Goal: Transaction & Acquisition: Purchase product/service

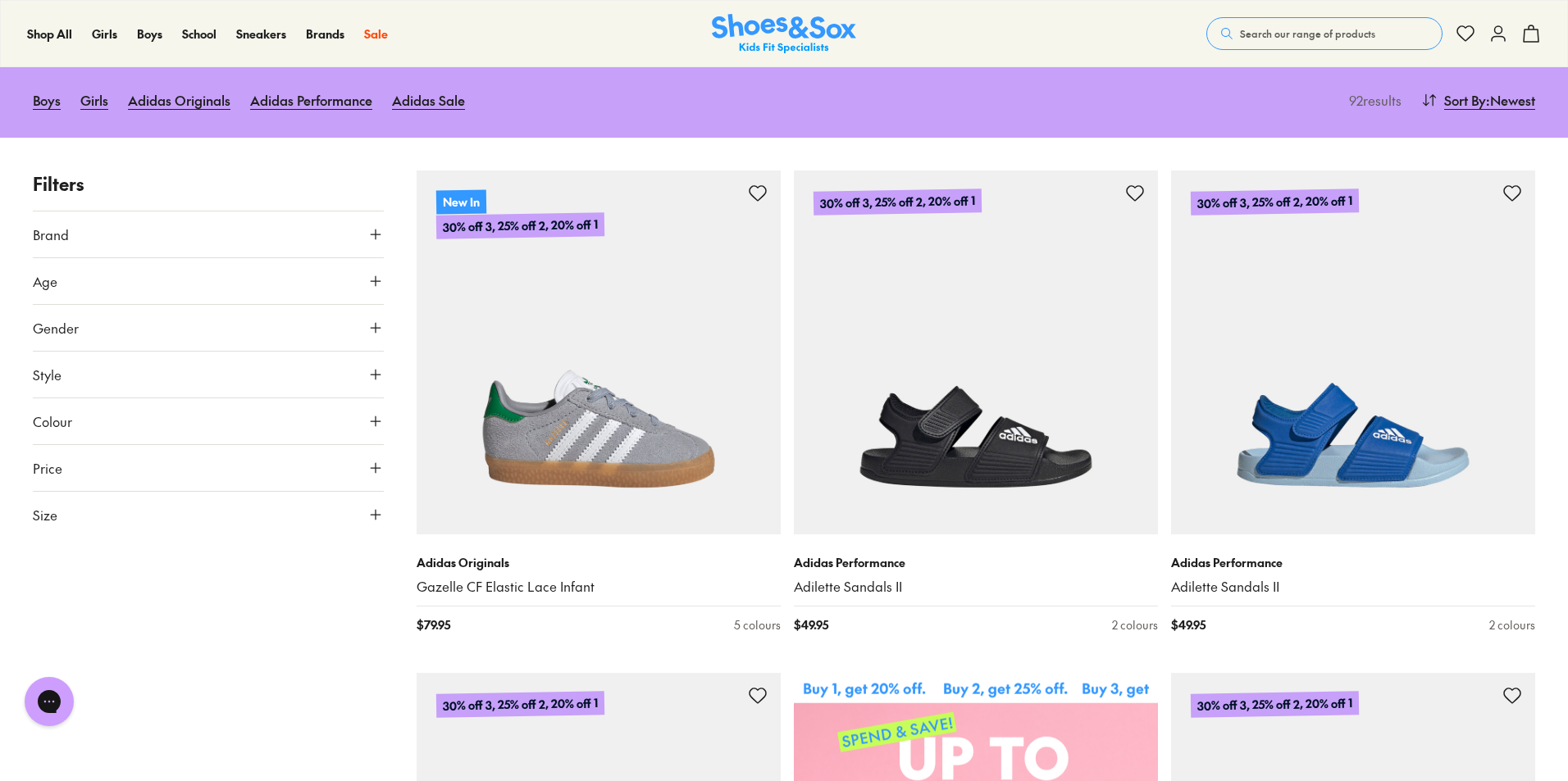
scroll to position [164, 0]
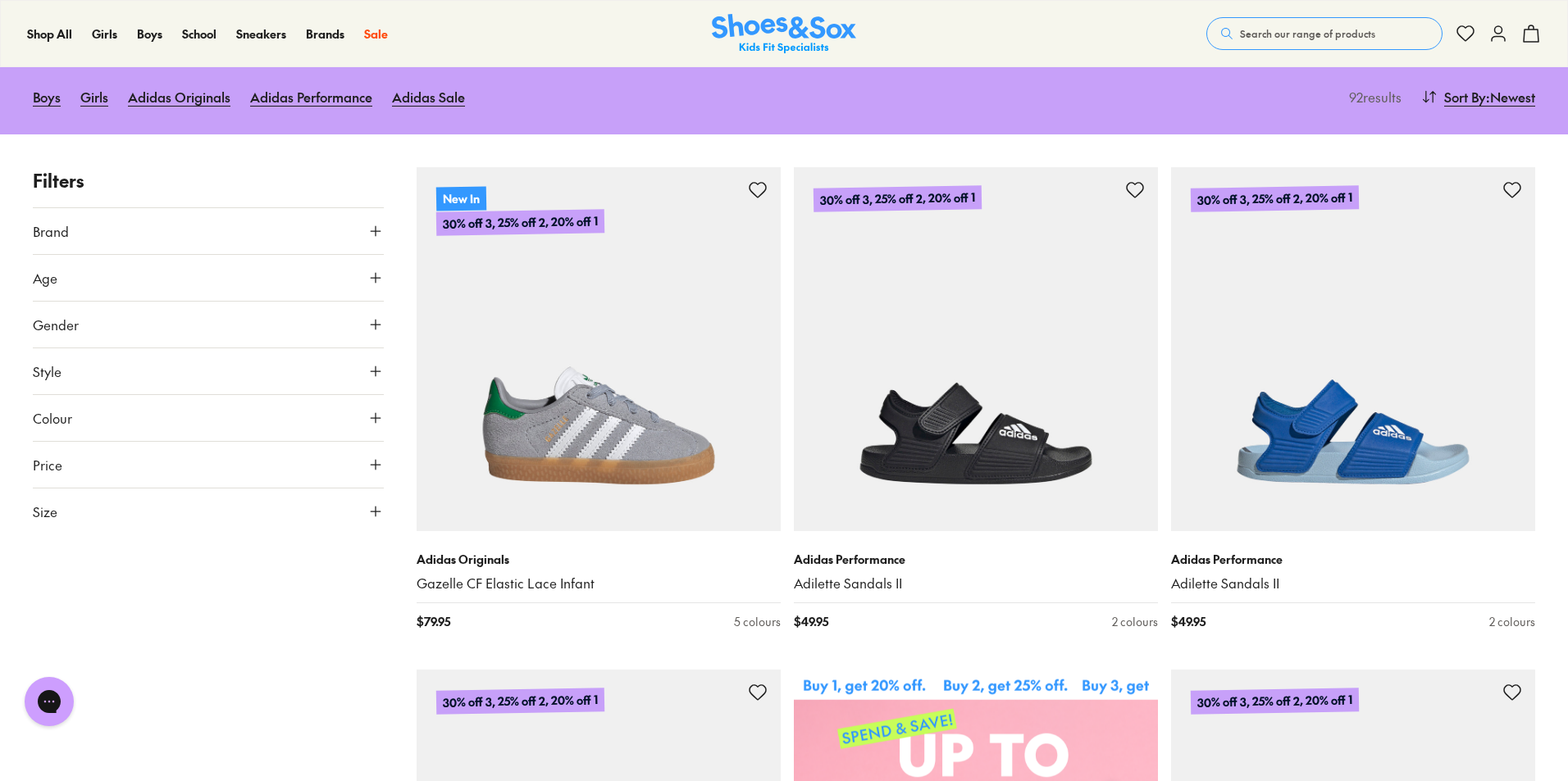
click at [373, 508] on icon at bounding box center [376, 512] width 17 height 17
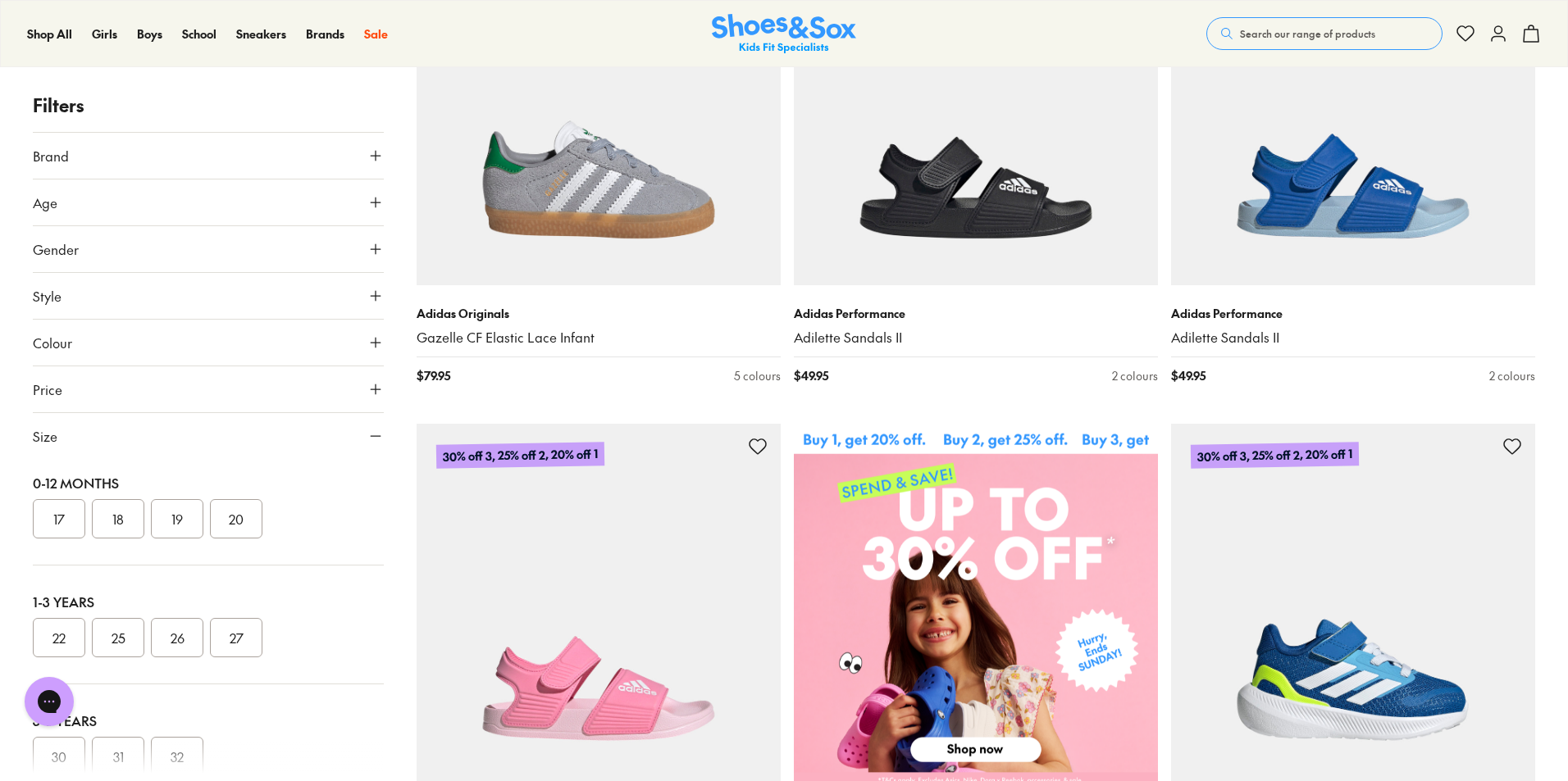
scroll to position [0, 0]
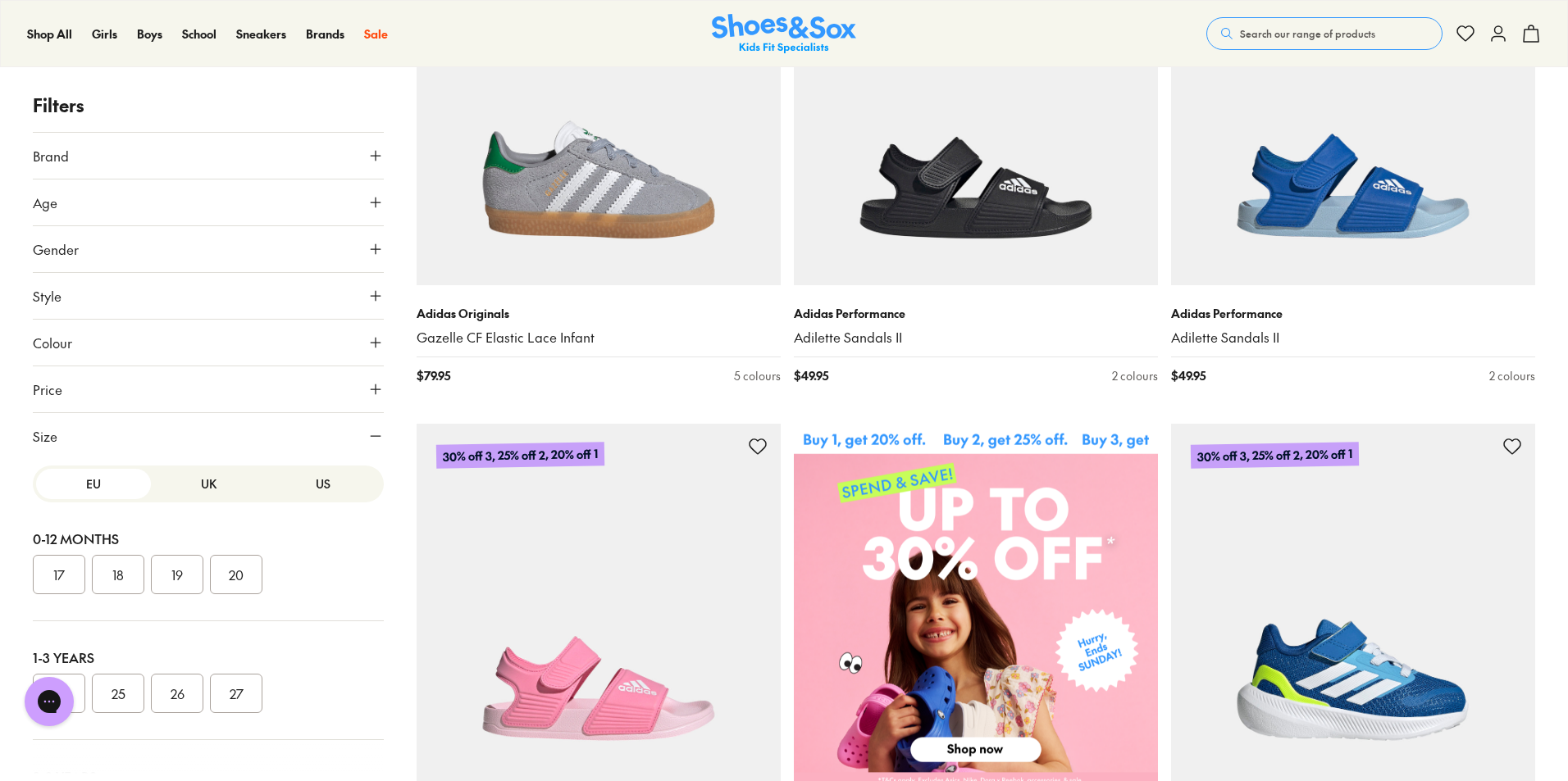
click at [200, 481] on button "UK" at bounding box center [208, 484] width 115 height 30
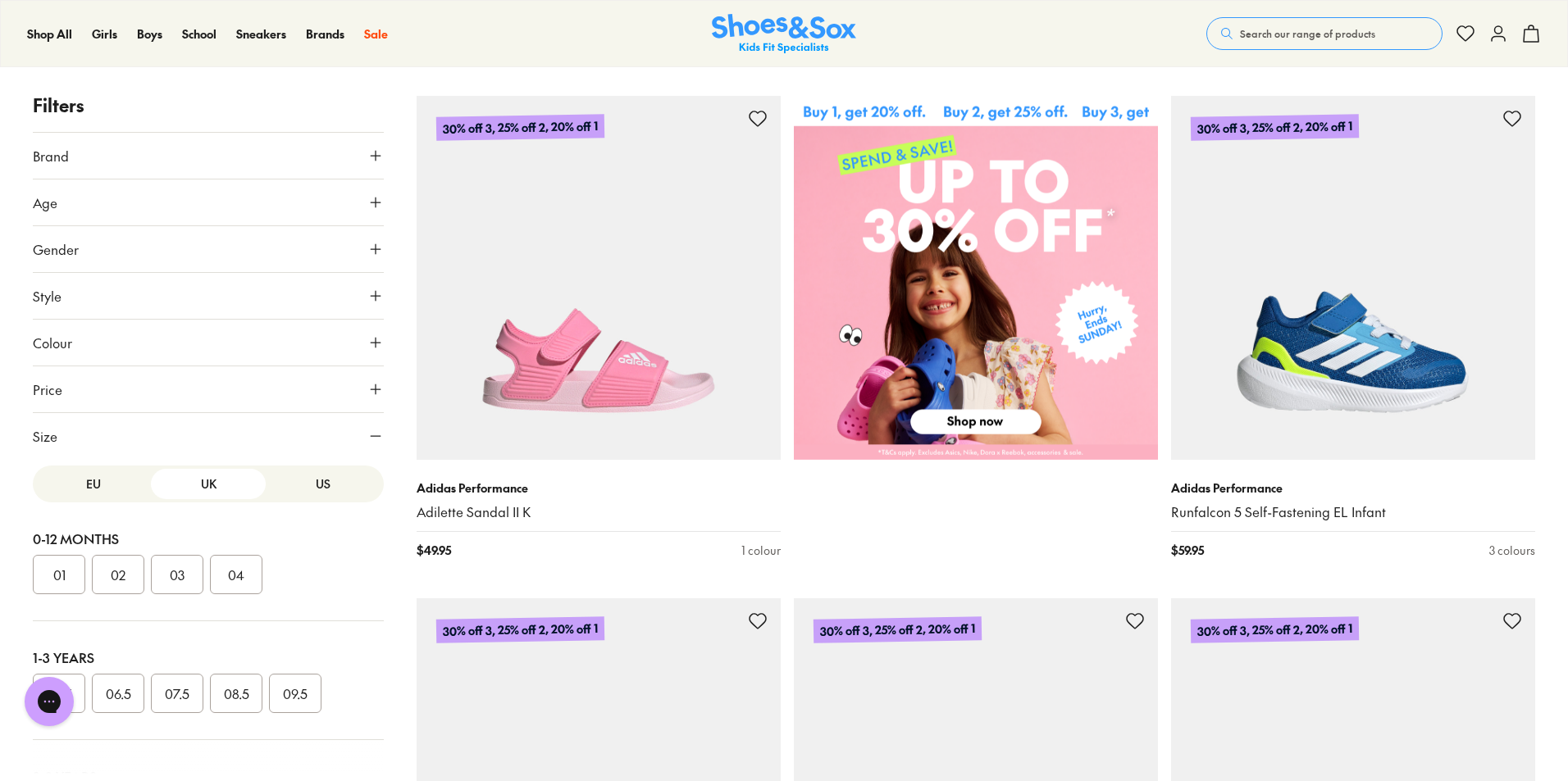
click at [314, 479] on button "US" at bounding box center [323, 484] width 115 height 30
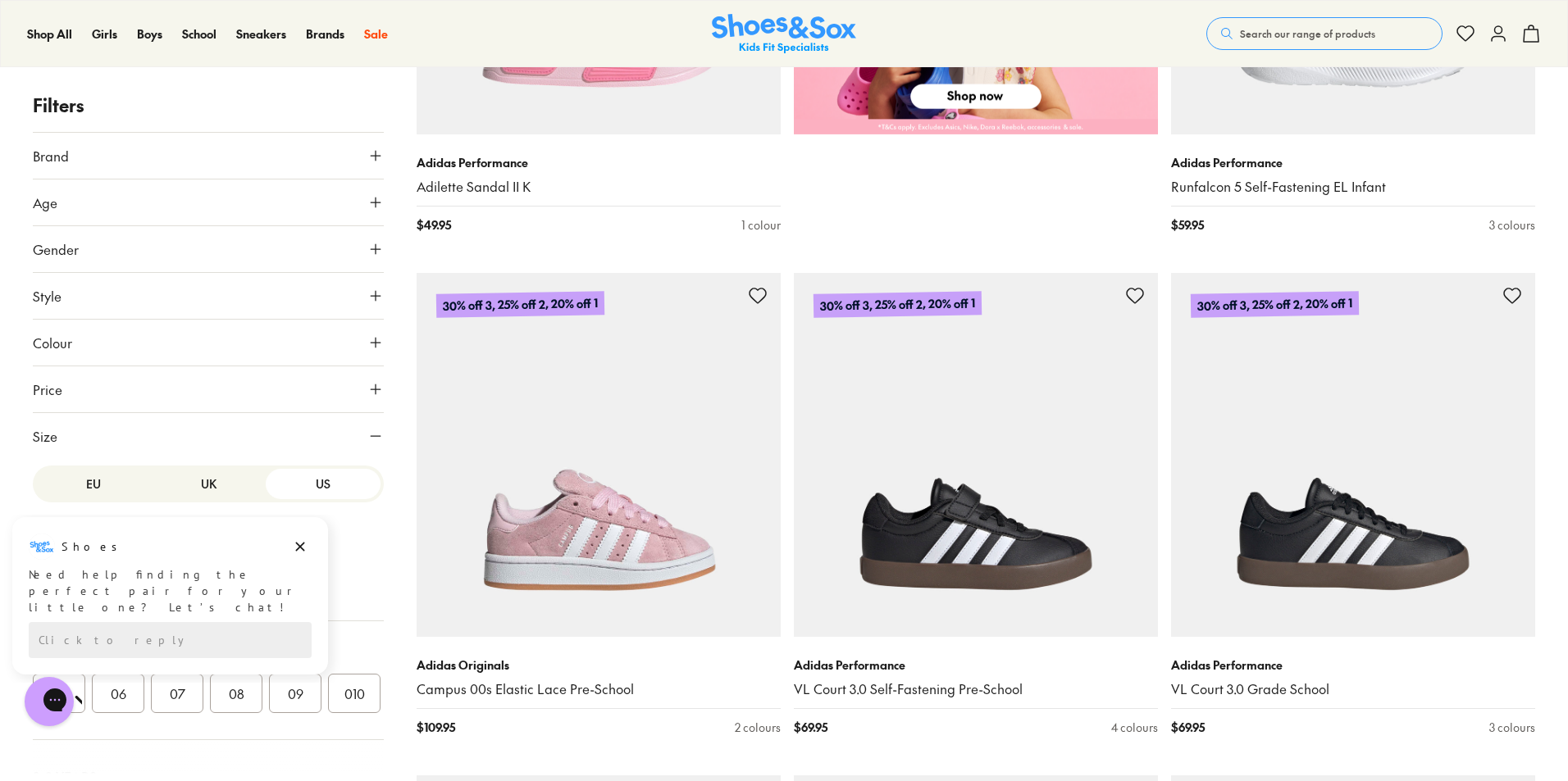
scroll to position [1065, 0]
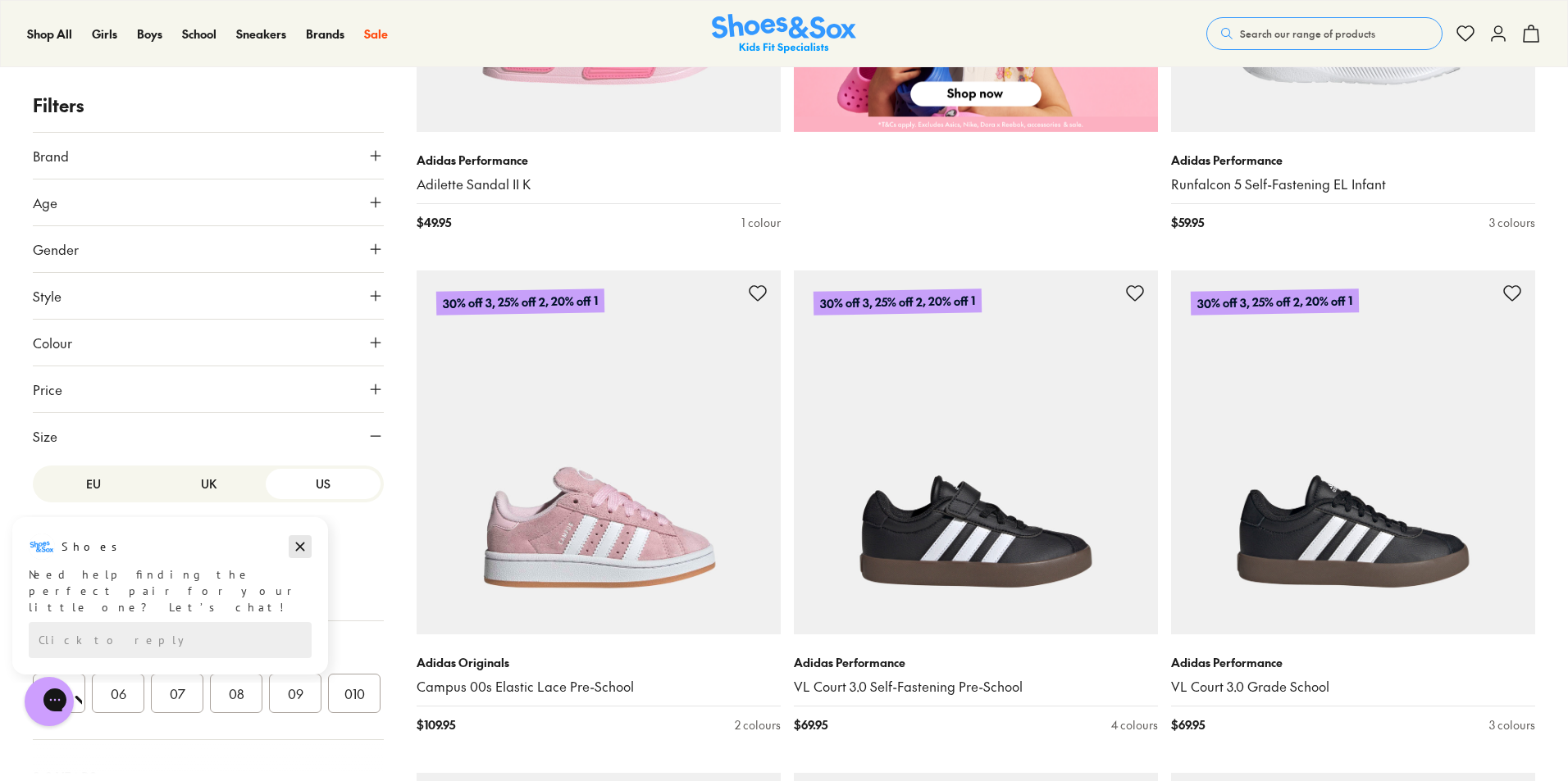
drag, startPoint x: 299, startPoint y: 545, endPoint x: 306, endPoint y: 1115, distance: 570.0
click at [299, 545] on icon "Dismiss campaign" at bounding box center [301, 547] width 9 height 9
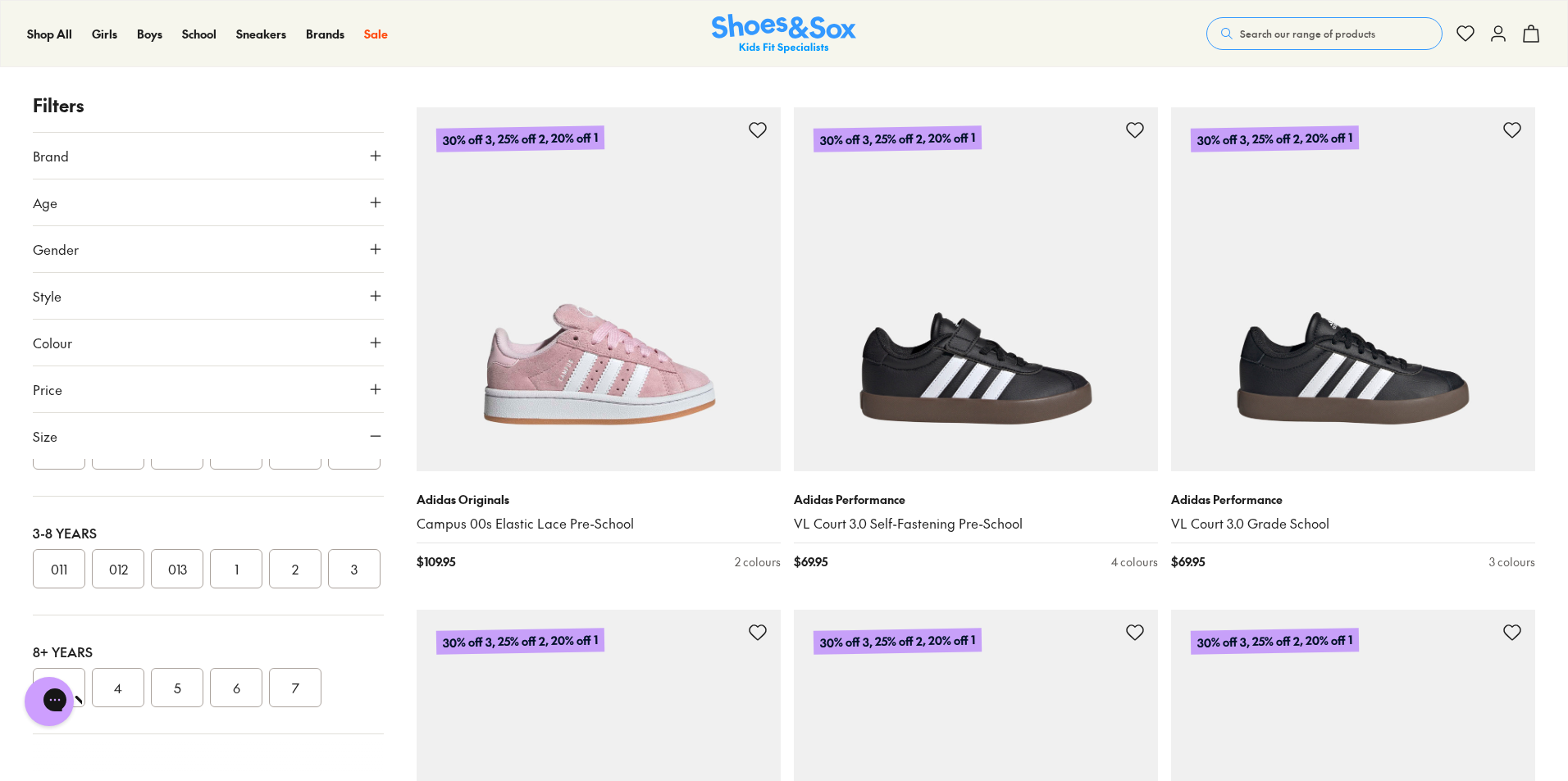
scroll to position [1229, 0]
click at [71, 673] on div "Chat with us" at bounding box center [50, 701] width 65 height 60
click at [120, 679] on button "4" at bounding box center [118, 687] width 53 height 39
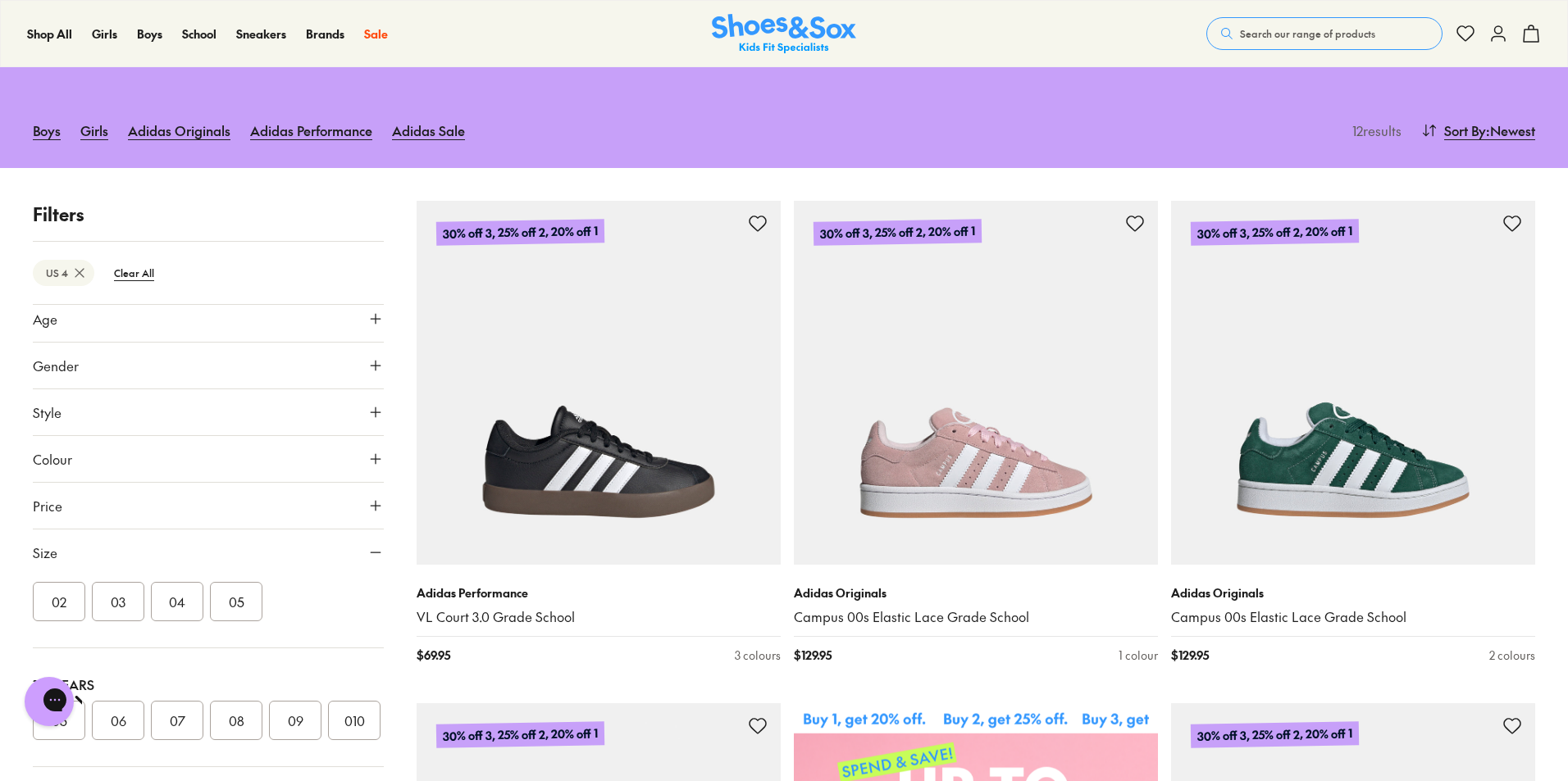
scroll to position [336, 0]
click at [368, 549] on icon at bounding box center [376, 553] width 17 height 17
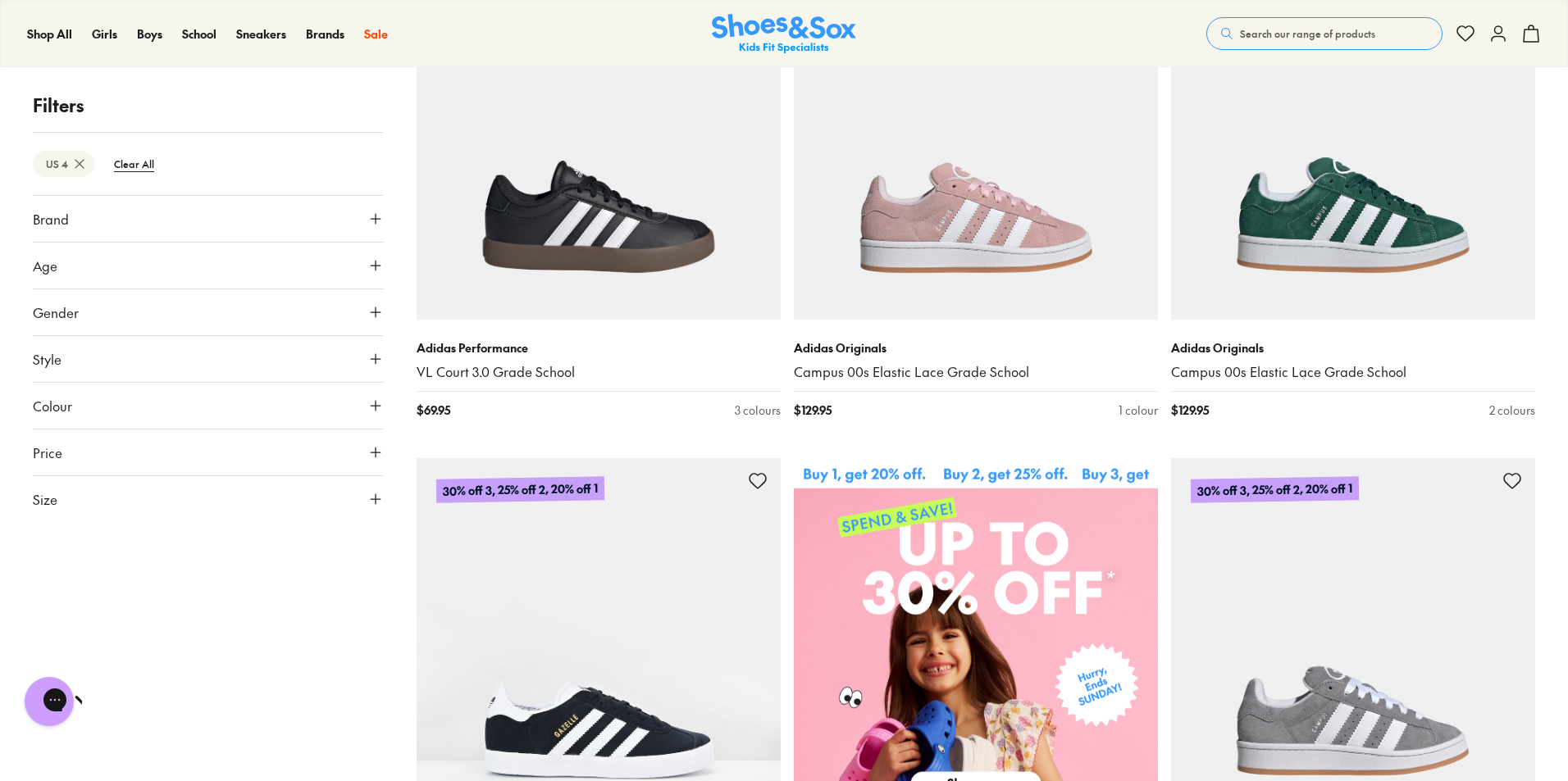
scroll to position [458, 0]
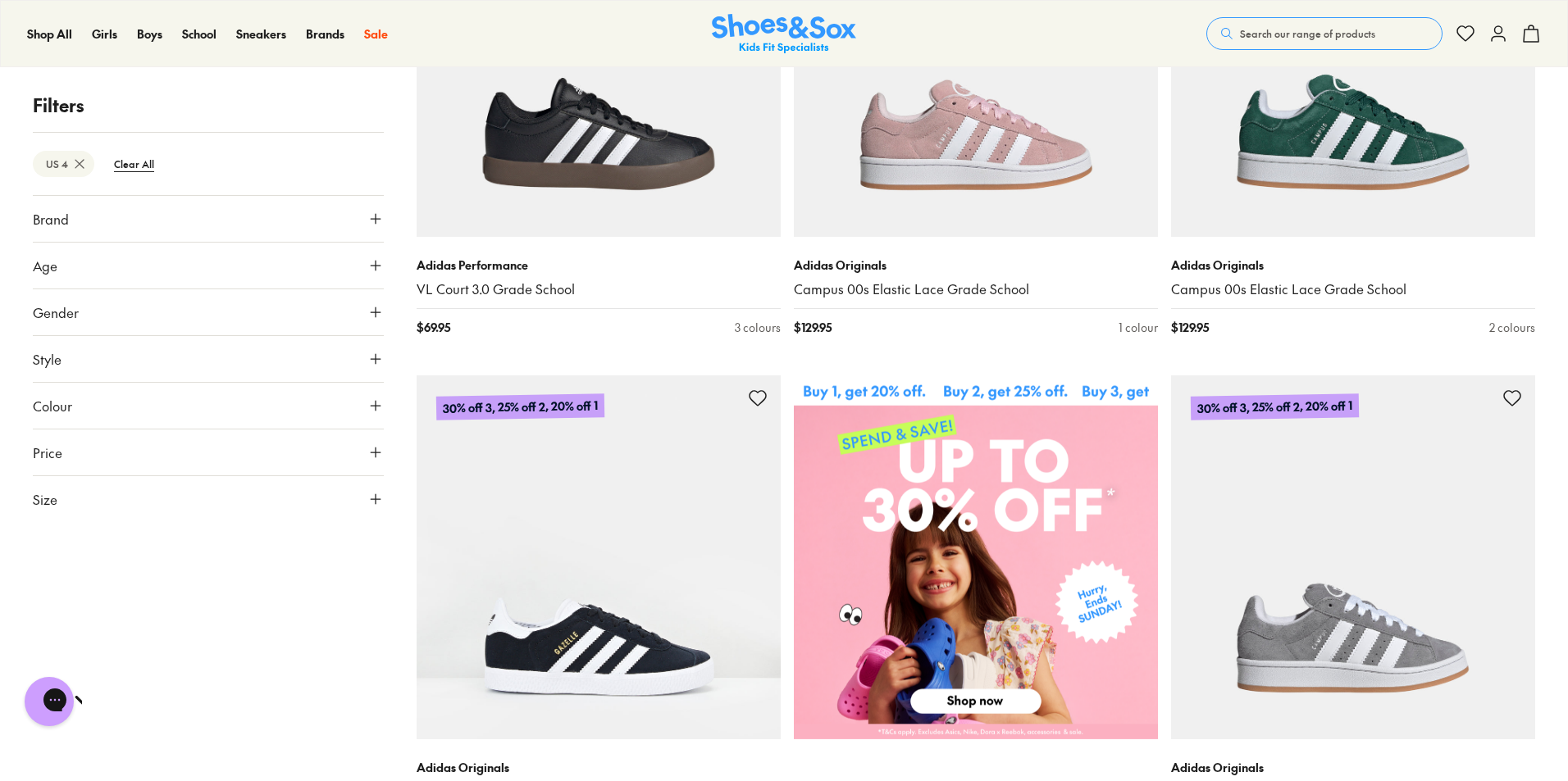
click at [378, 500] on icon at bounding box center [376, 499] width 17 height 17
click at [82, 685] on button "3" at bounding box center [59, 695] width 53 height 39
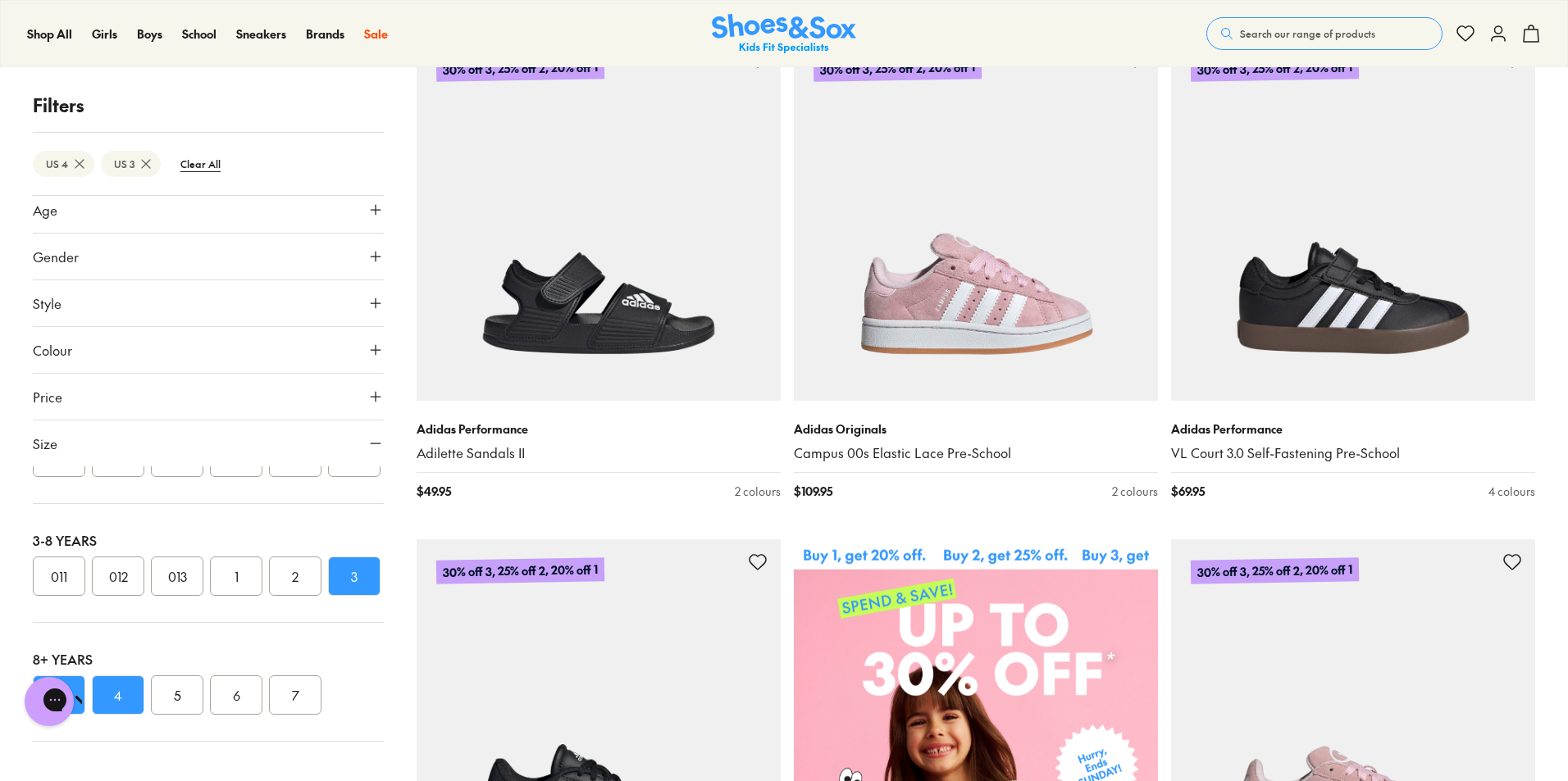
scroll to position [458, 0]
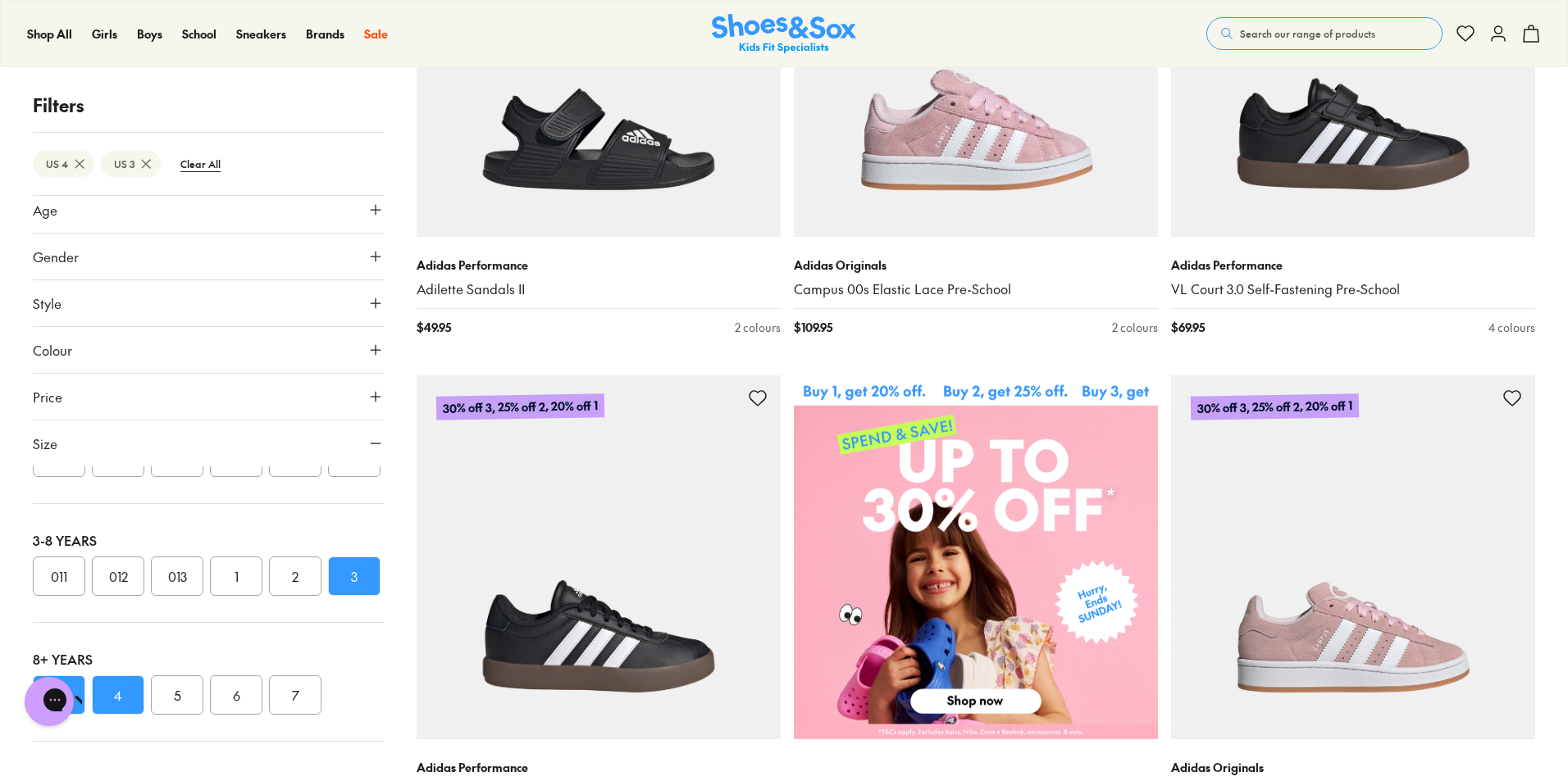
click at [372, 348] on icon at bounding box center [376, 350] width 17 height 17
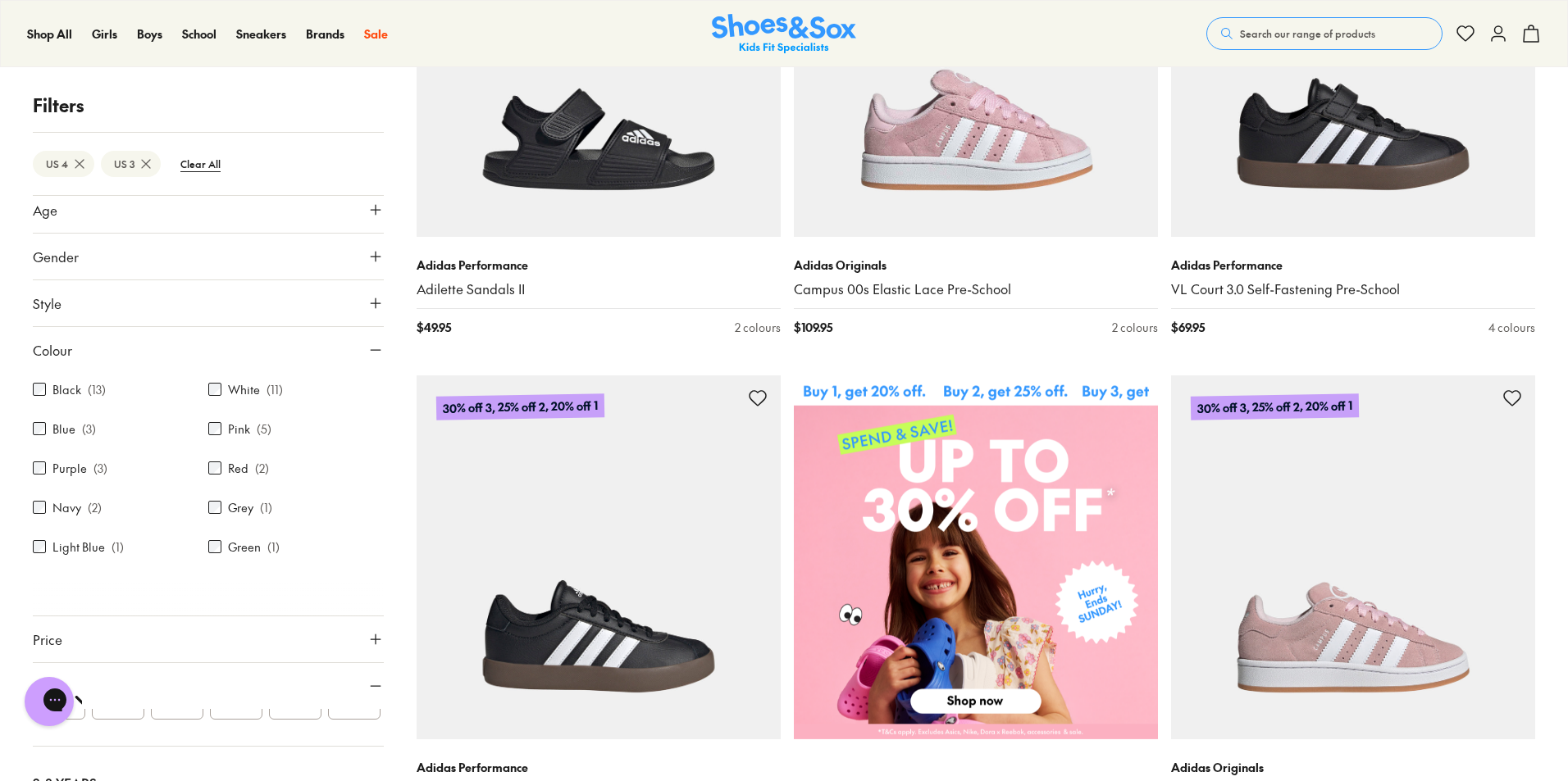
click at [76, 385] on label "Black" at bounding box center [67, 389] width 29 height 18
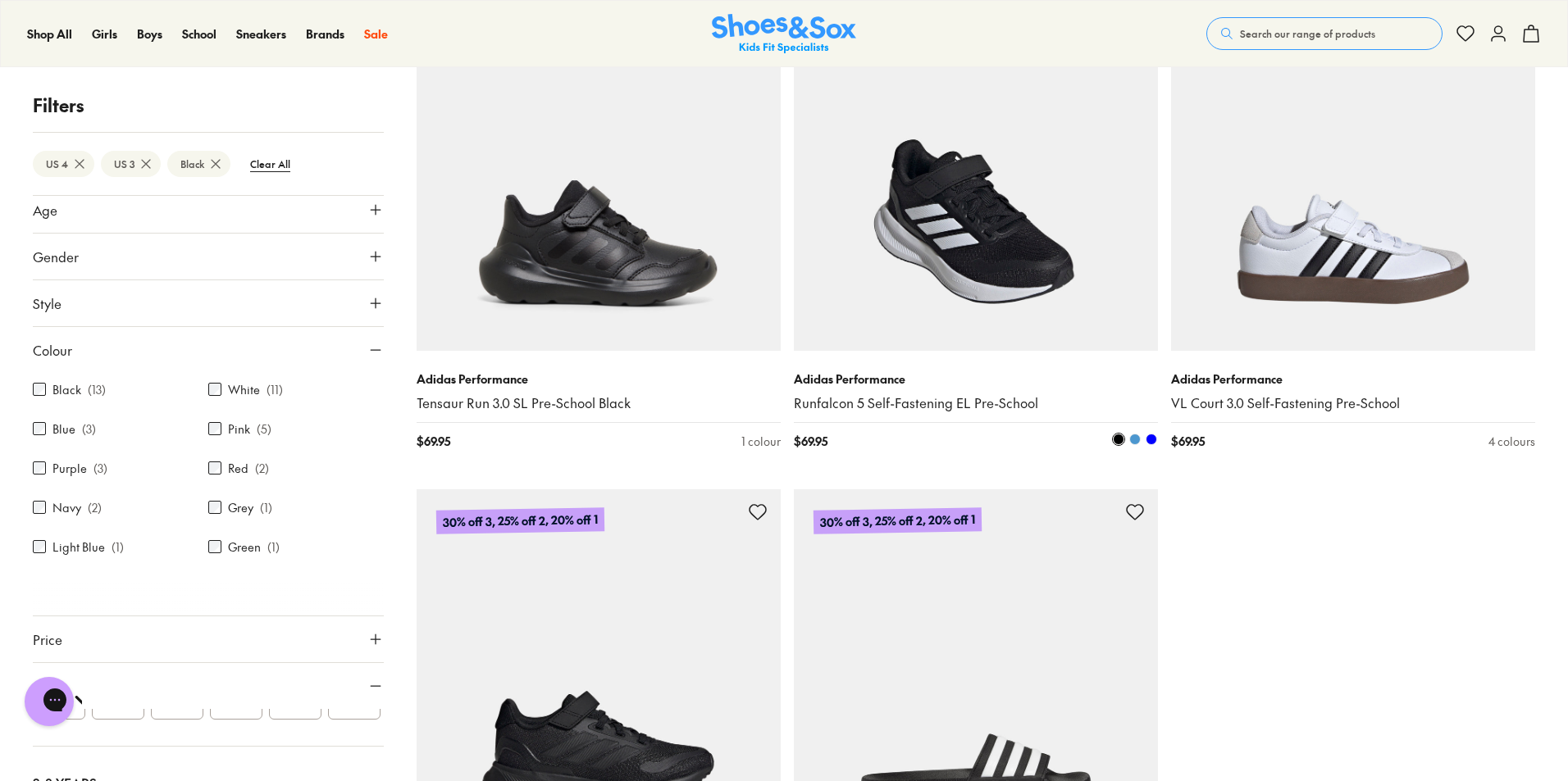
click at [1001, 253] on img at bounding box center [976, 169] width 364 height 364
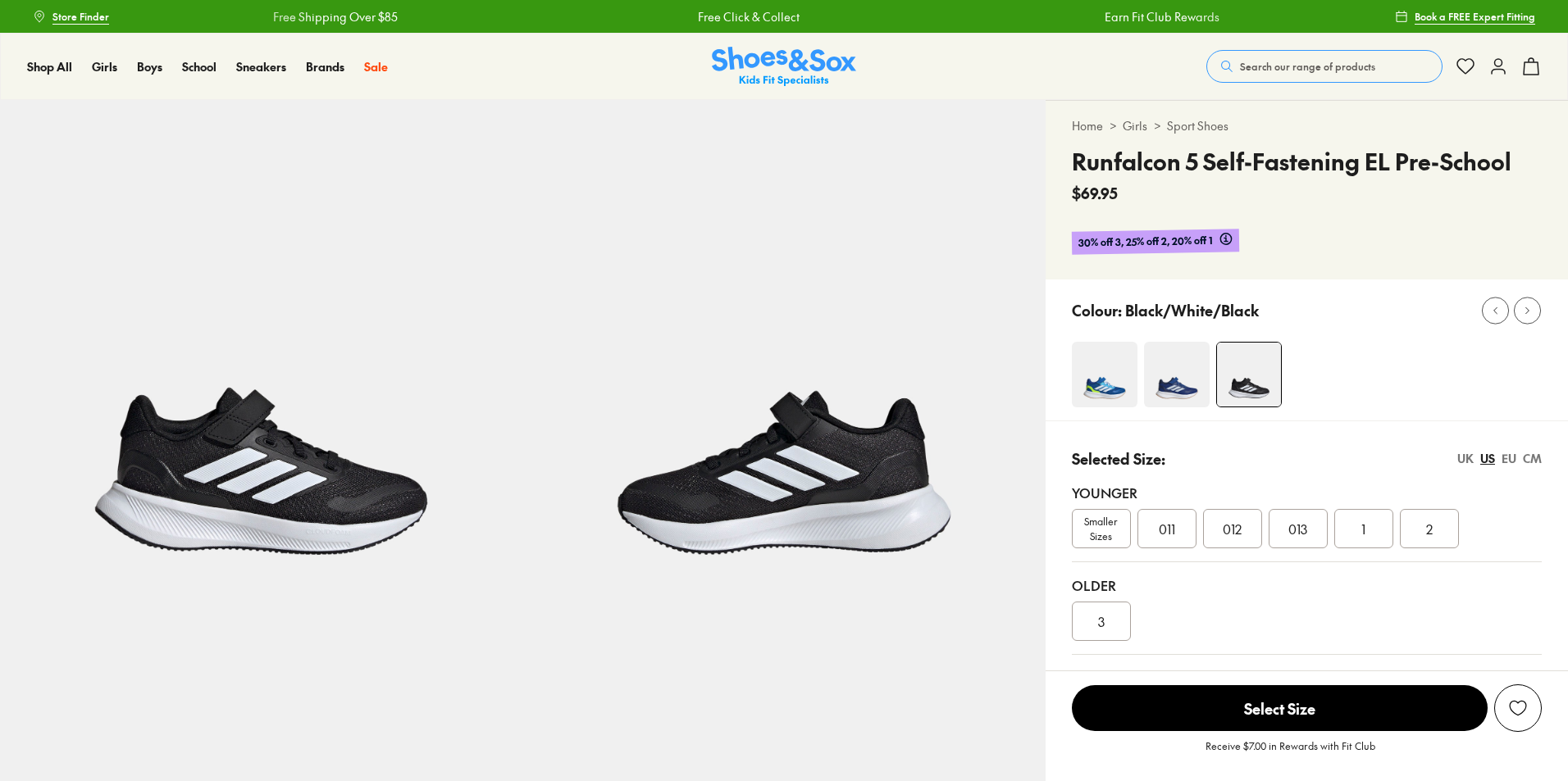
select select "*"
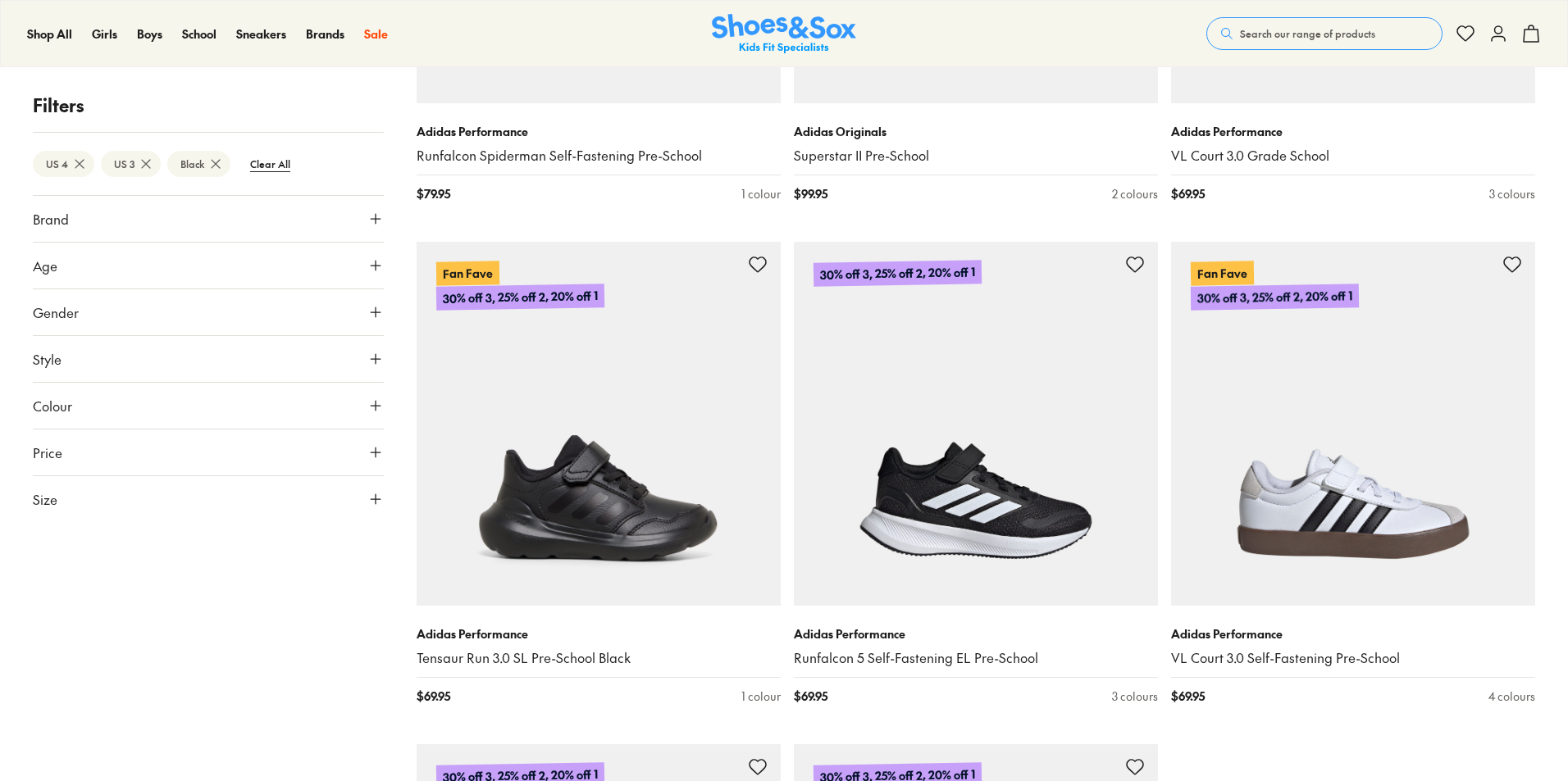
click at [379, 217] on icon at bounding box center [376, 219] width 17 height 17
click at [279, 164] on btn "Clear All" at bounding box center [269, 164] width 66 height 29
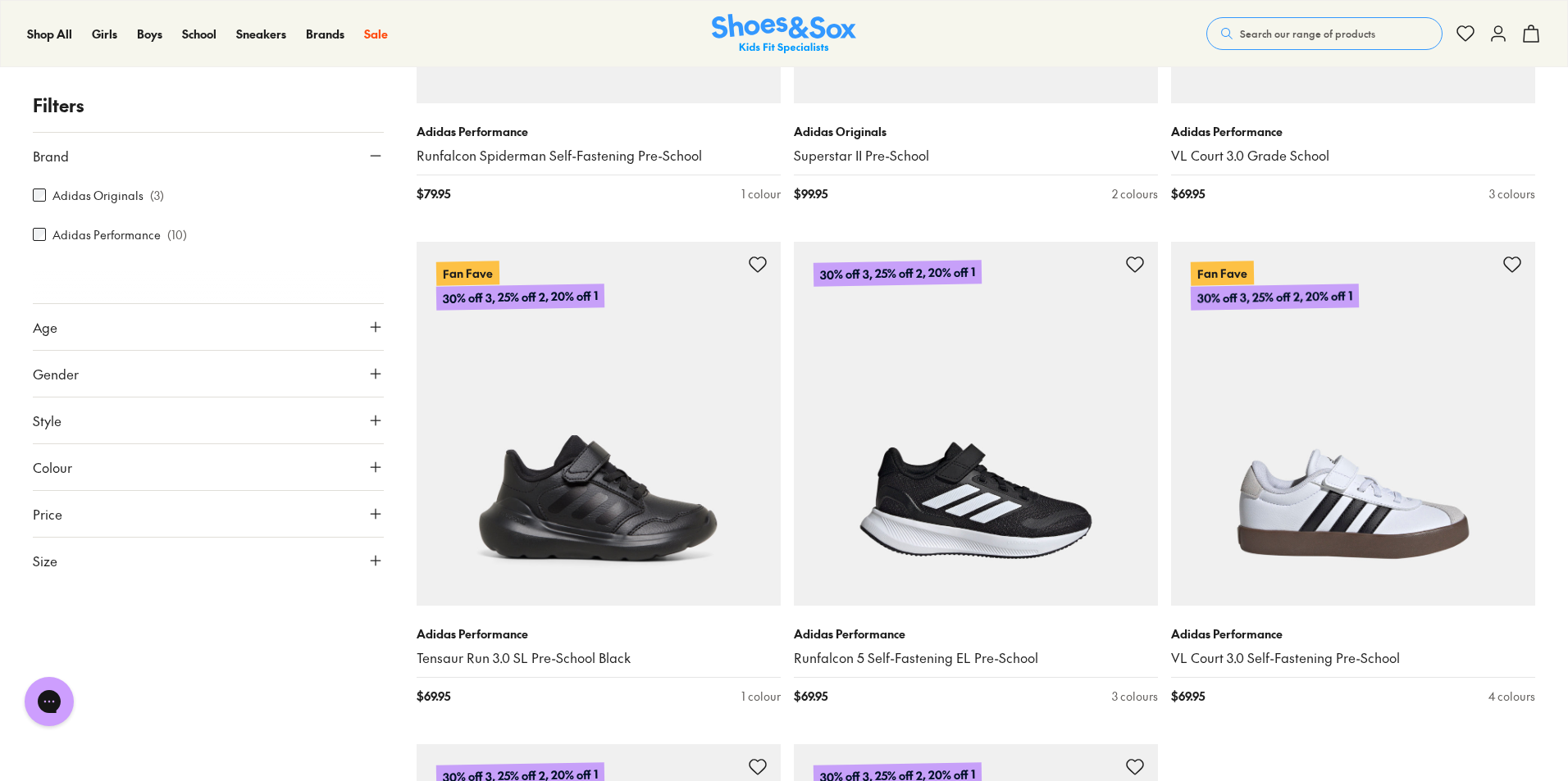
scroll to position [216, 0]
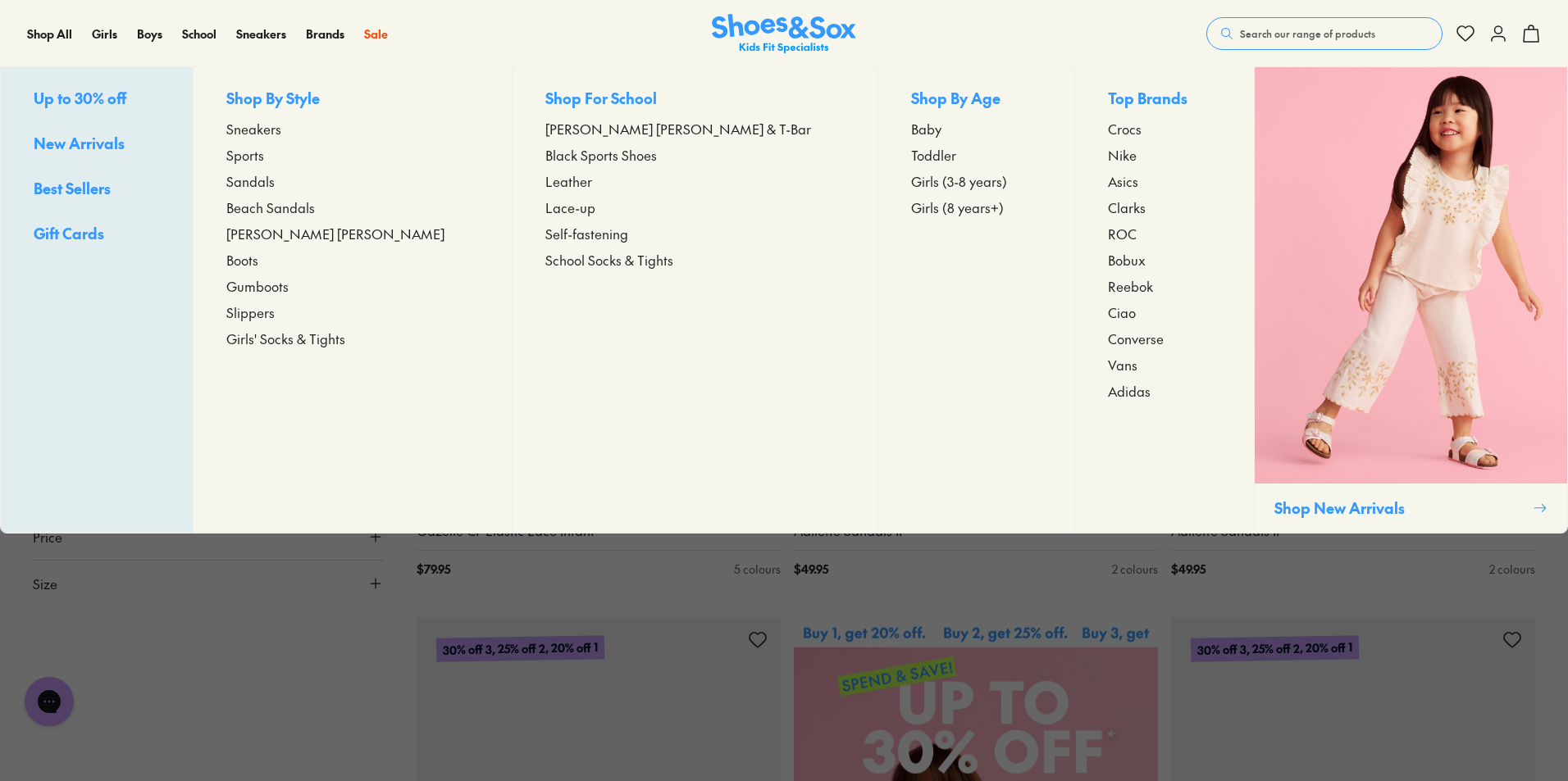
click at [281, 132] on span "Sneakers" at bounding box center [253, 128] width 55 height 19
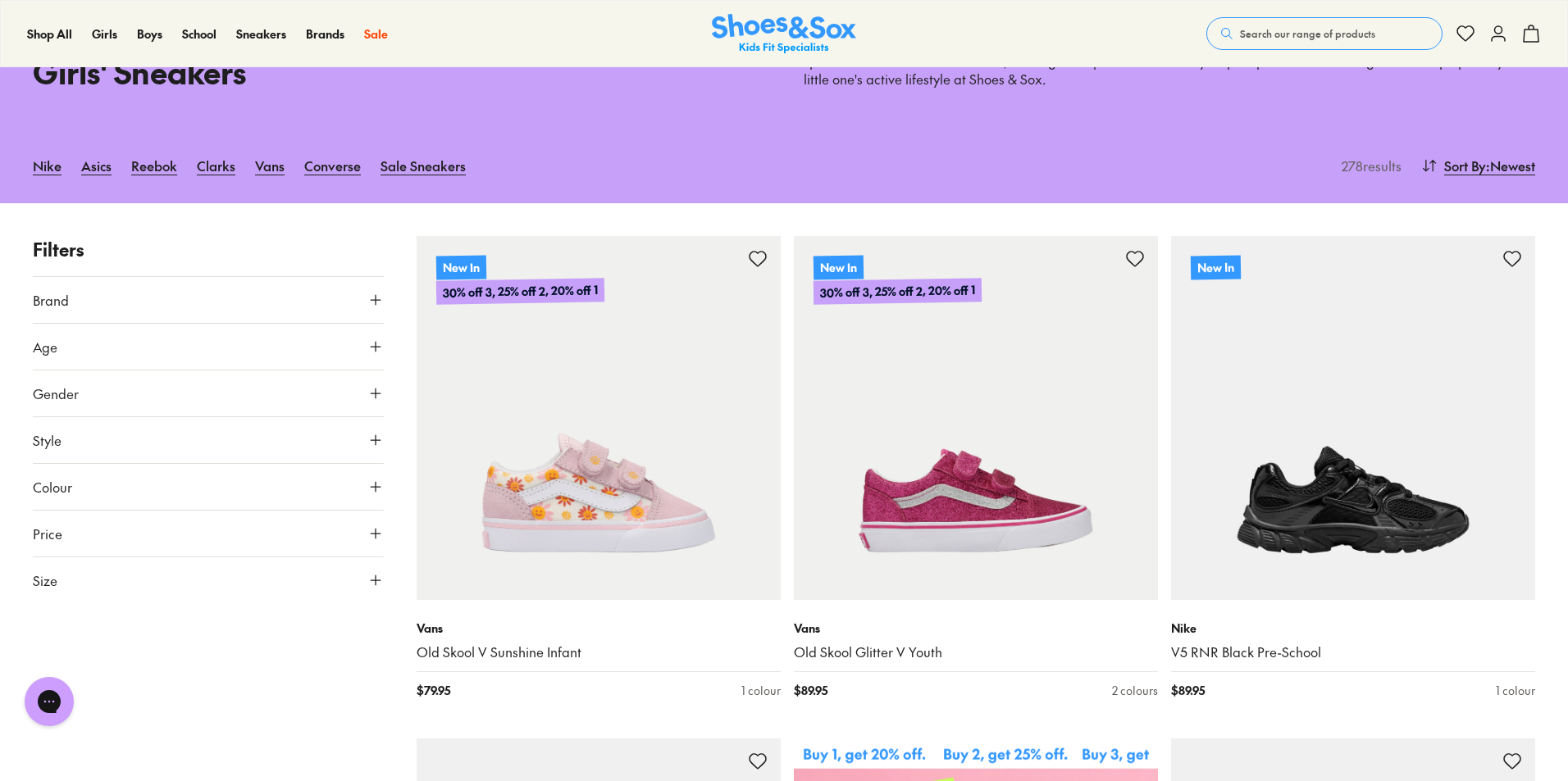
scroll to position [328, 0]
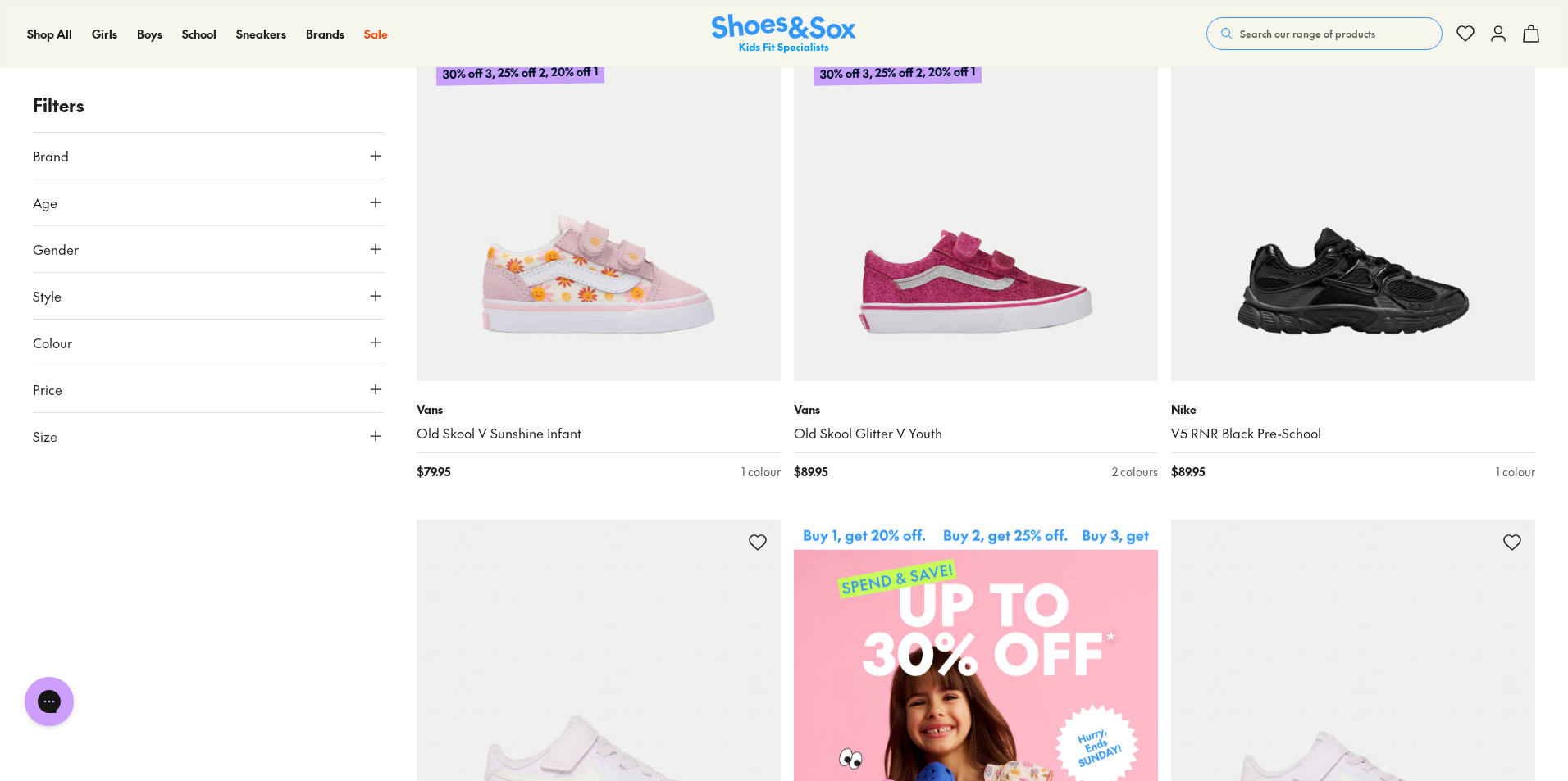
click at [377, 344] on icon at bounding box center [376, 343] width 17 height 17
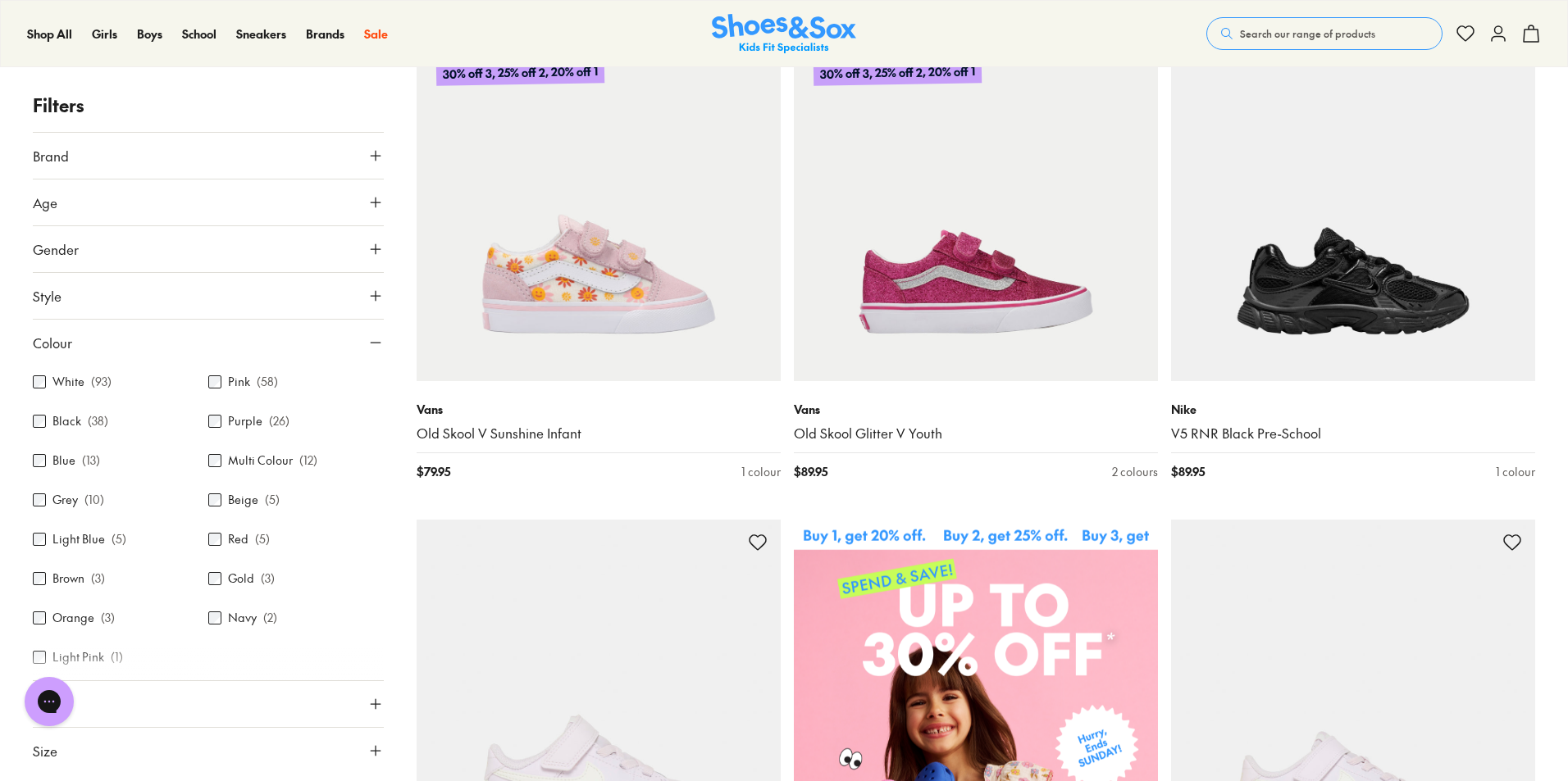
click at [62, 419] on label "Black" at bounding box center [67, 421] width 29 height 18
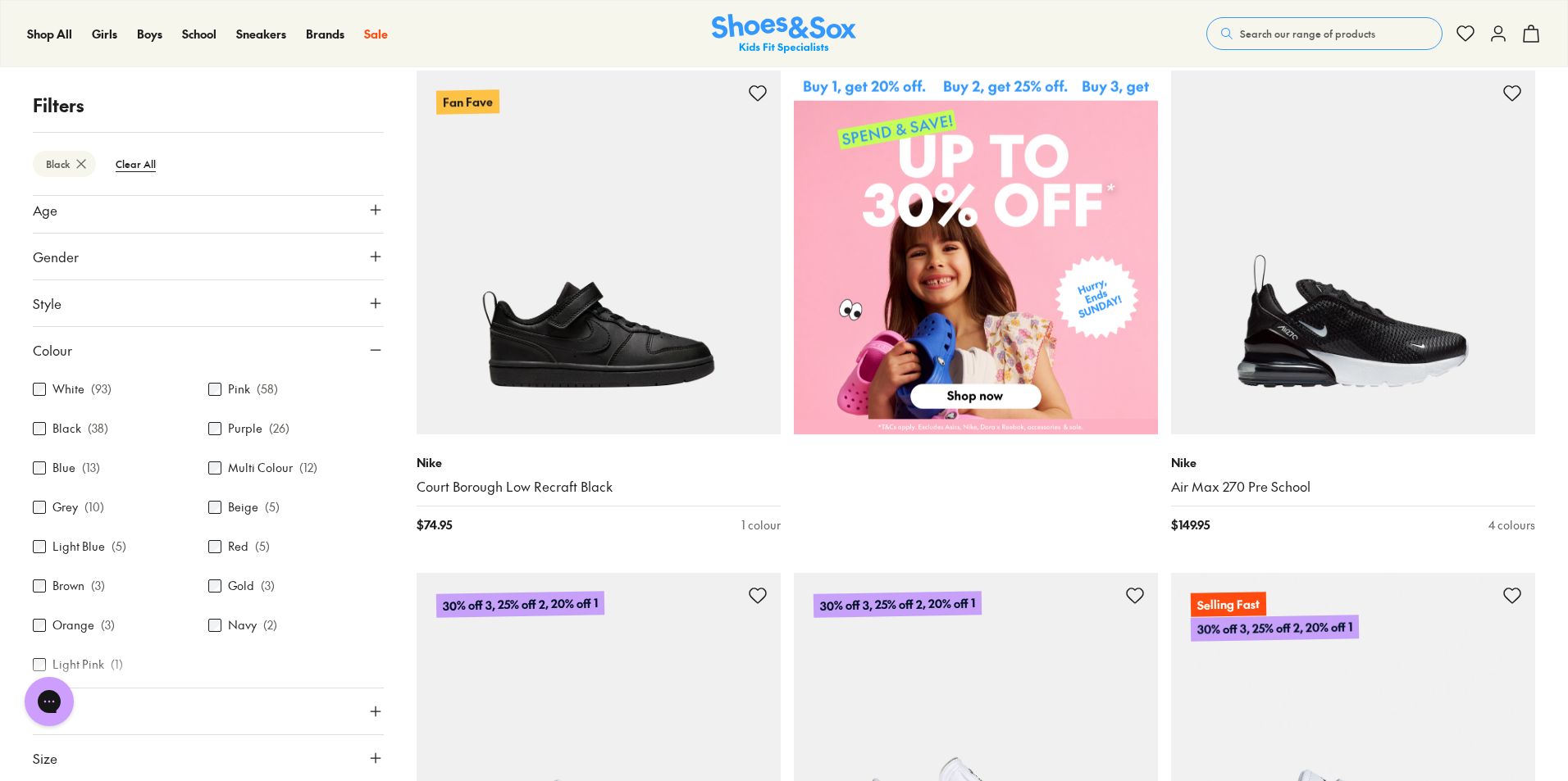
click at [368, 349] on icon at bounding box center [376, 350] width 17 height 17
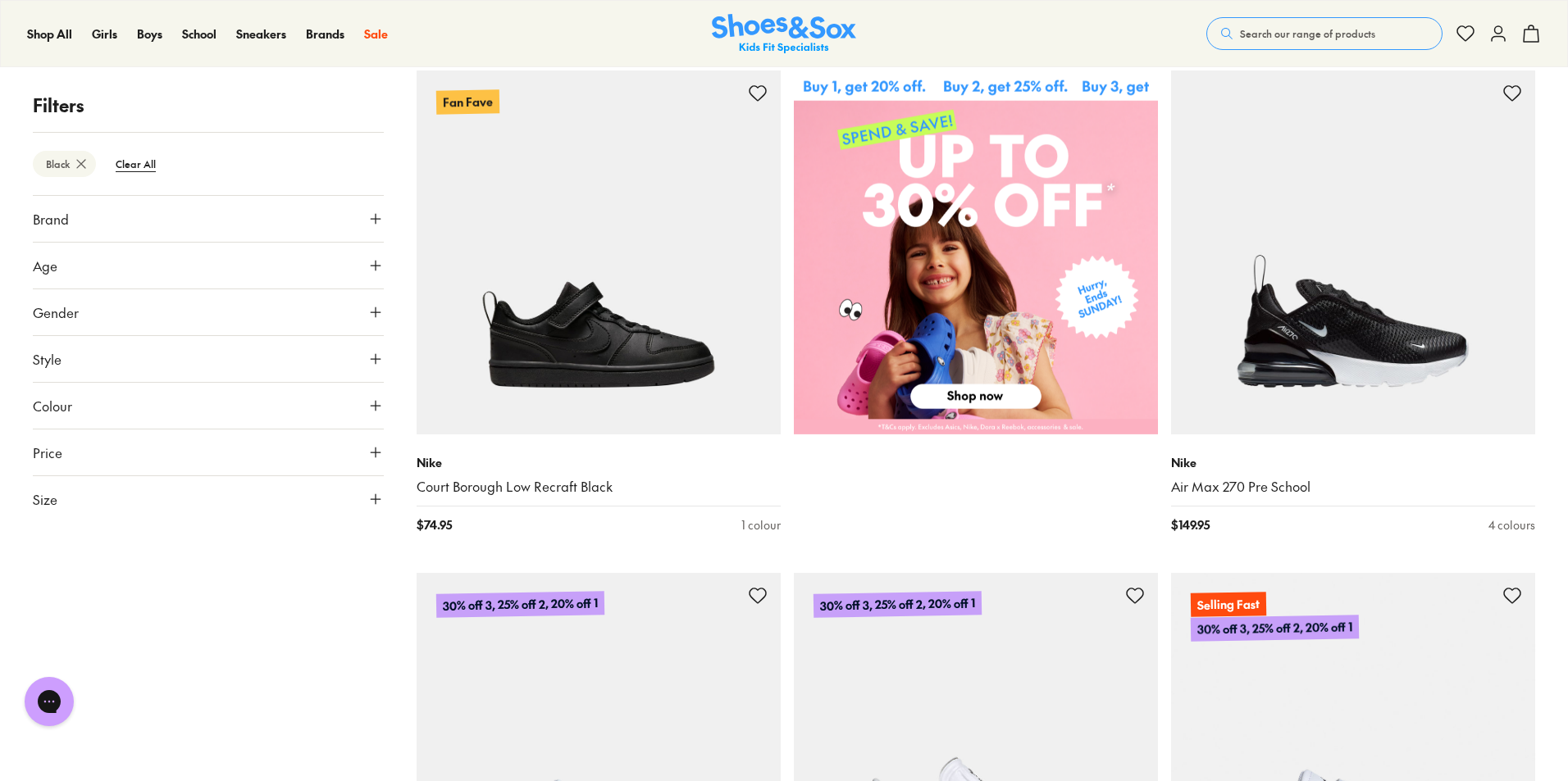
click at [374, 501] on icon at bounding box center [376, 499] width 17 height 17
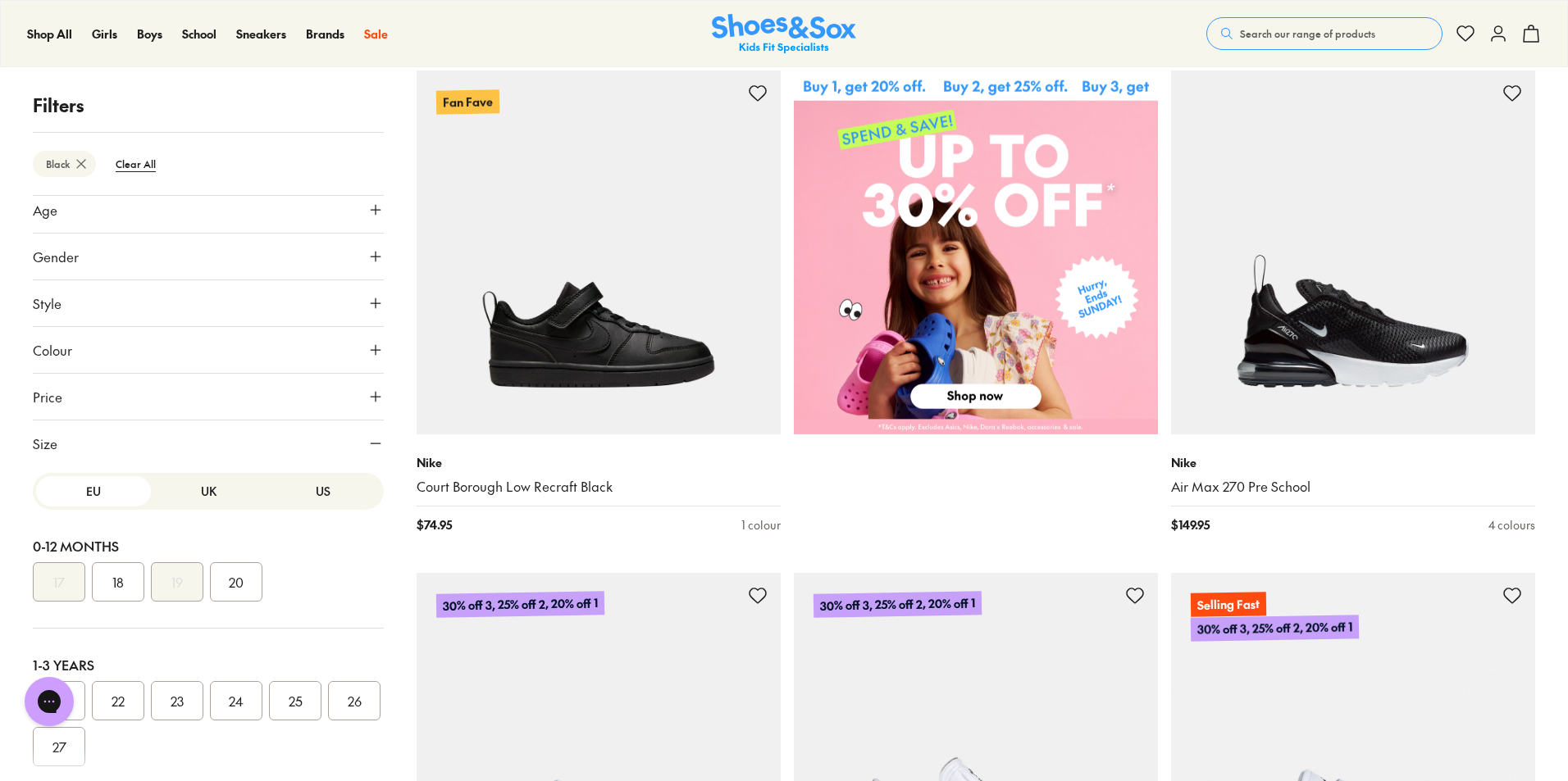
click at [300, 490] on button "US" at bounding box center [323, 492] width 115 height 30
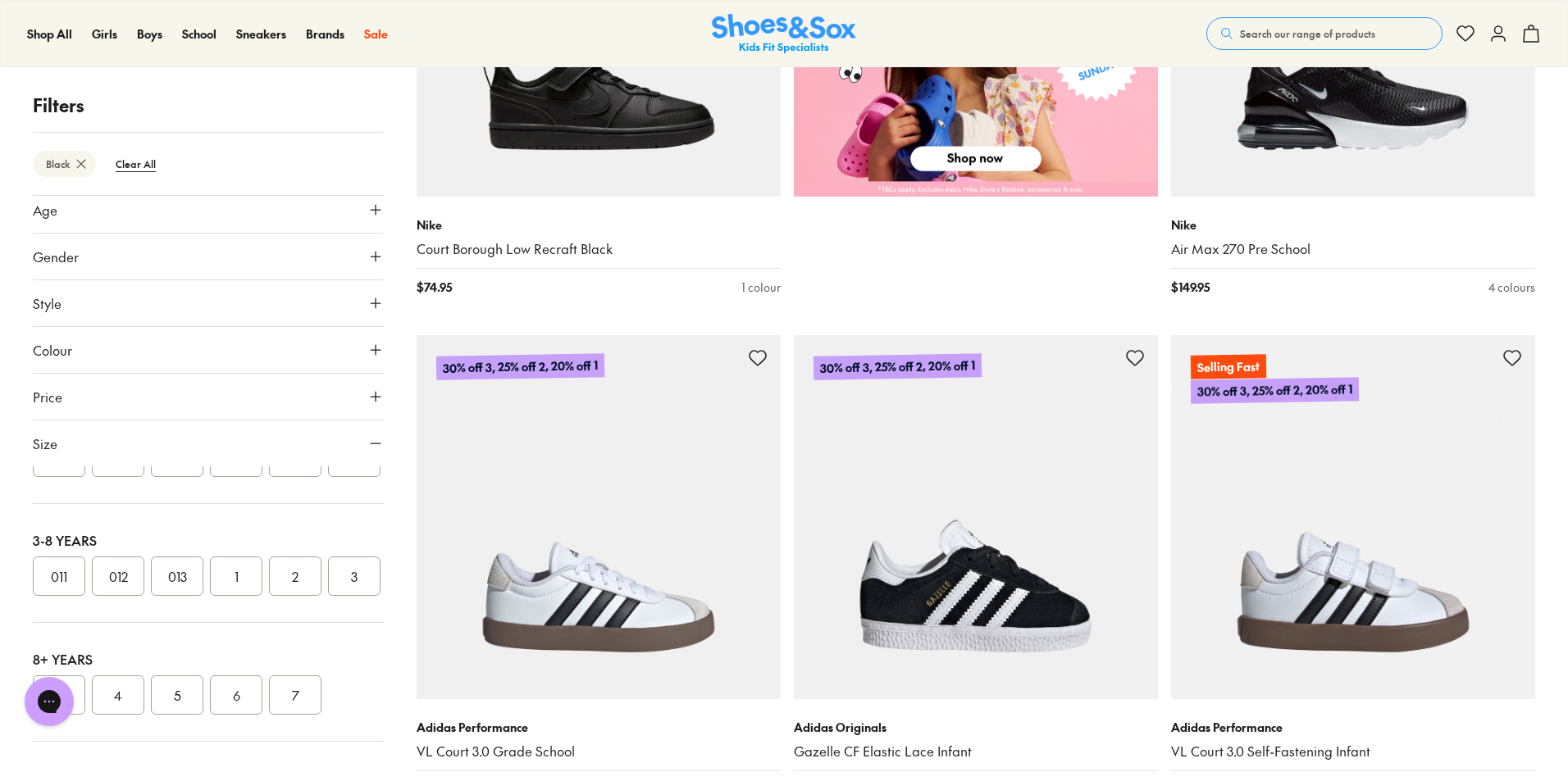
scroll to position [1023, 0]
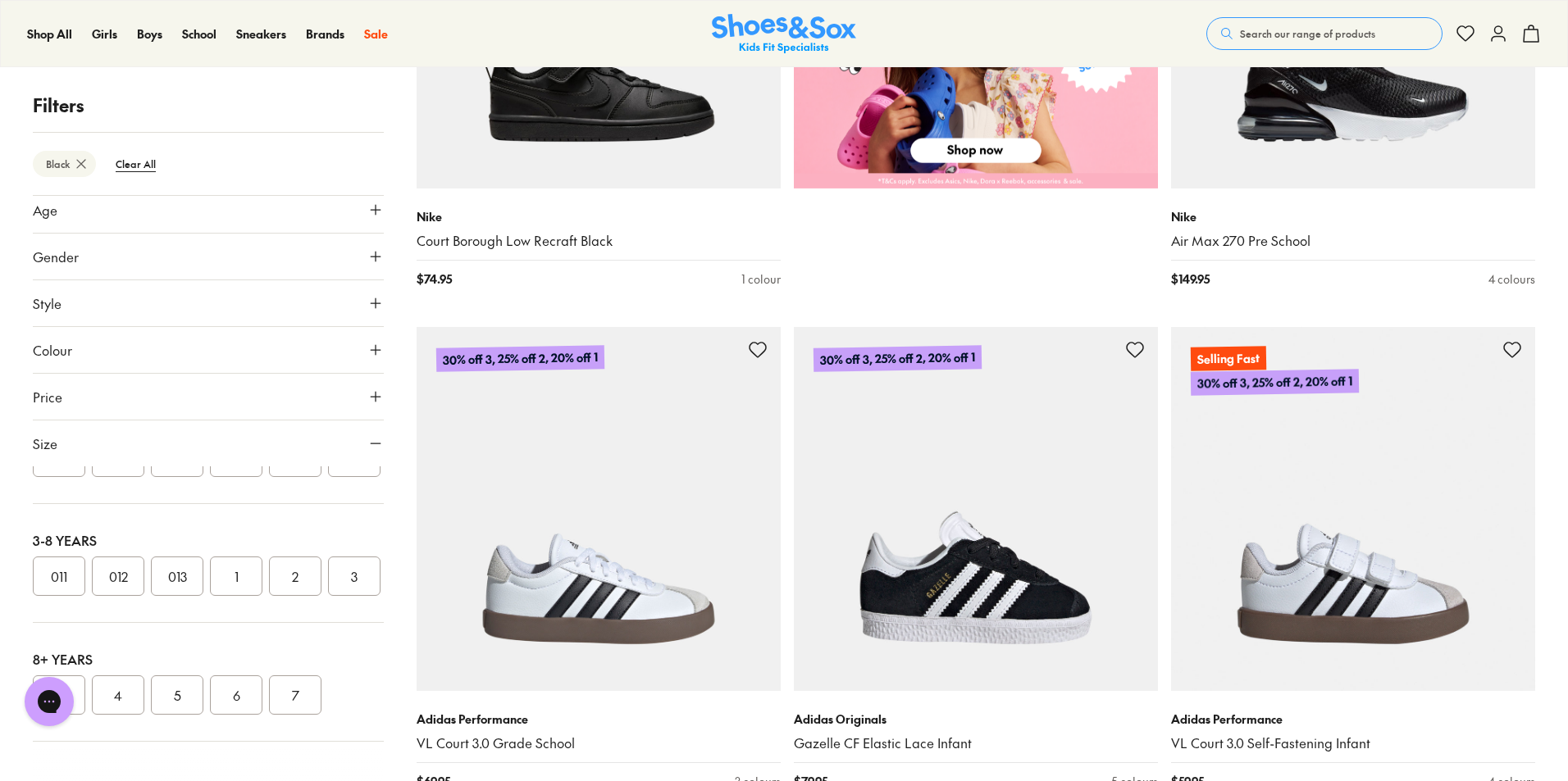
click at [117, 695] on button "4" at bounding box center [118, 695] width 53 height 39
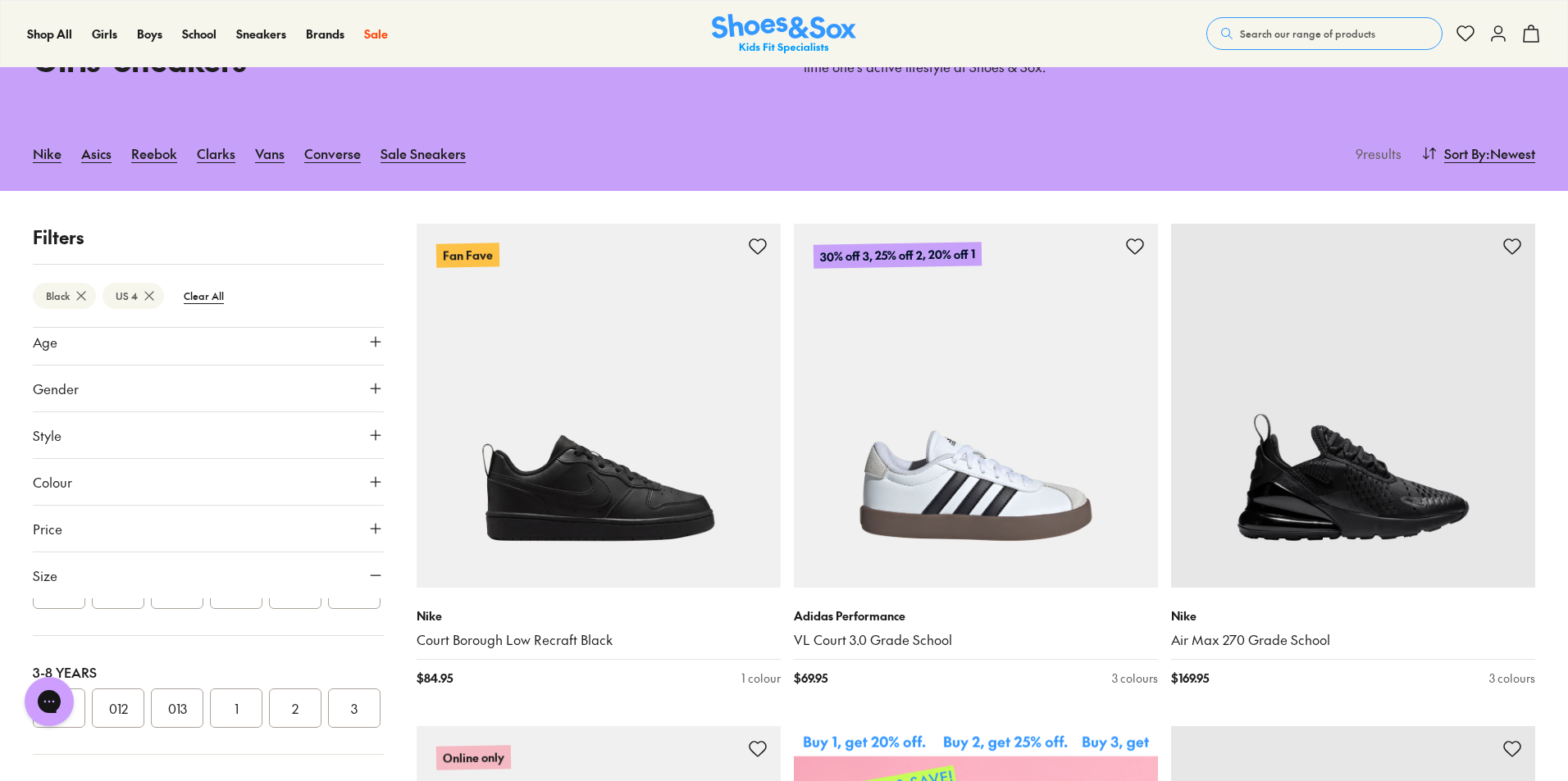
scroll to position [531, 0]
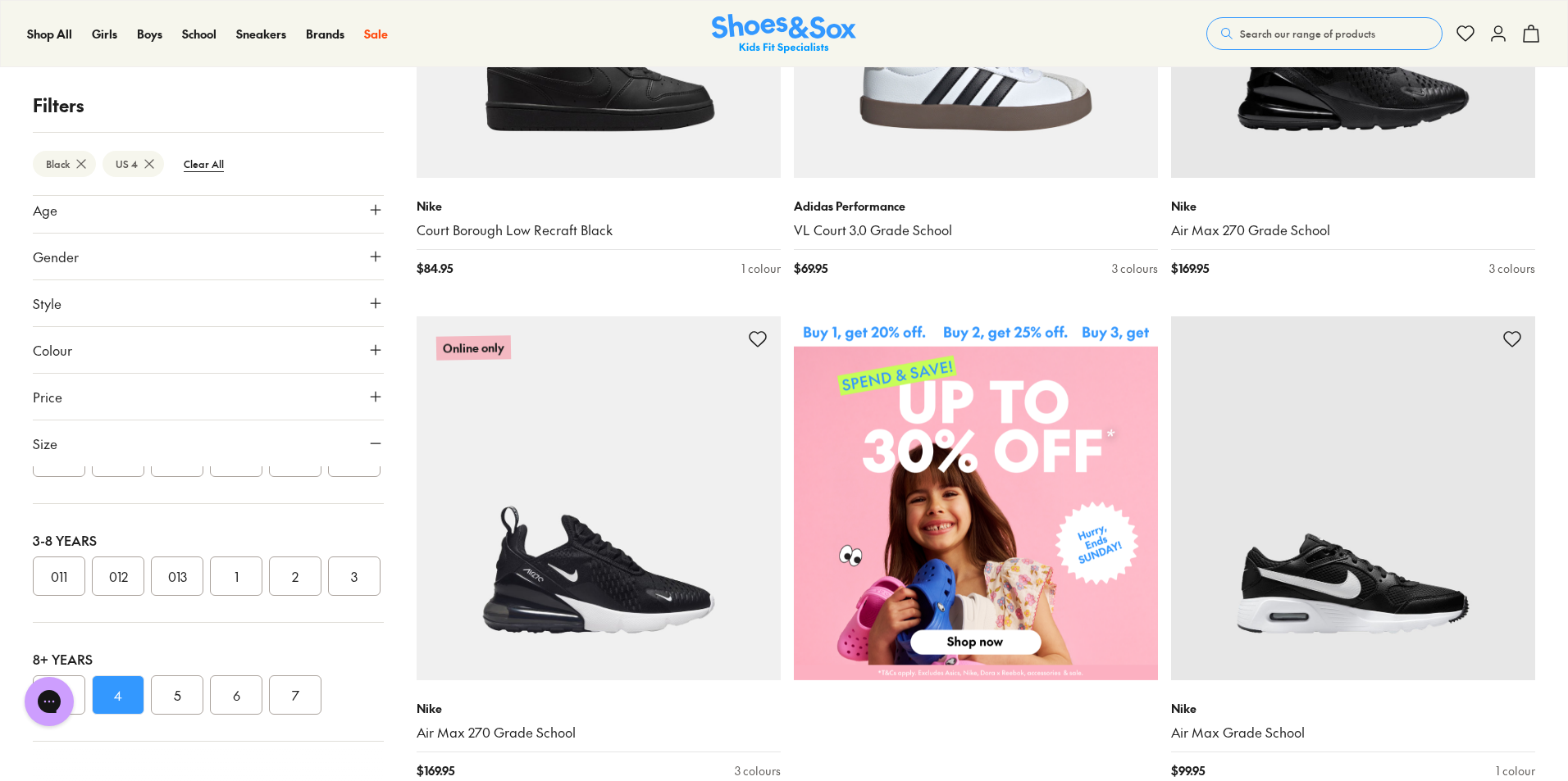
click at [328, 576] on button "3" at bounding box center [354, 575] width 53 height 39
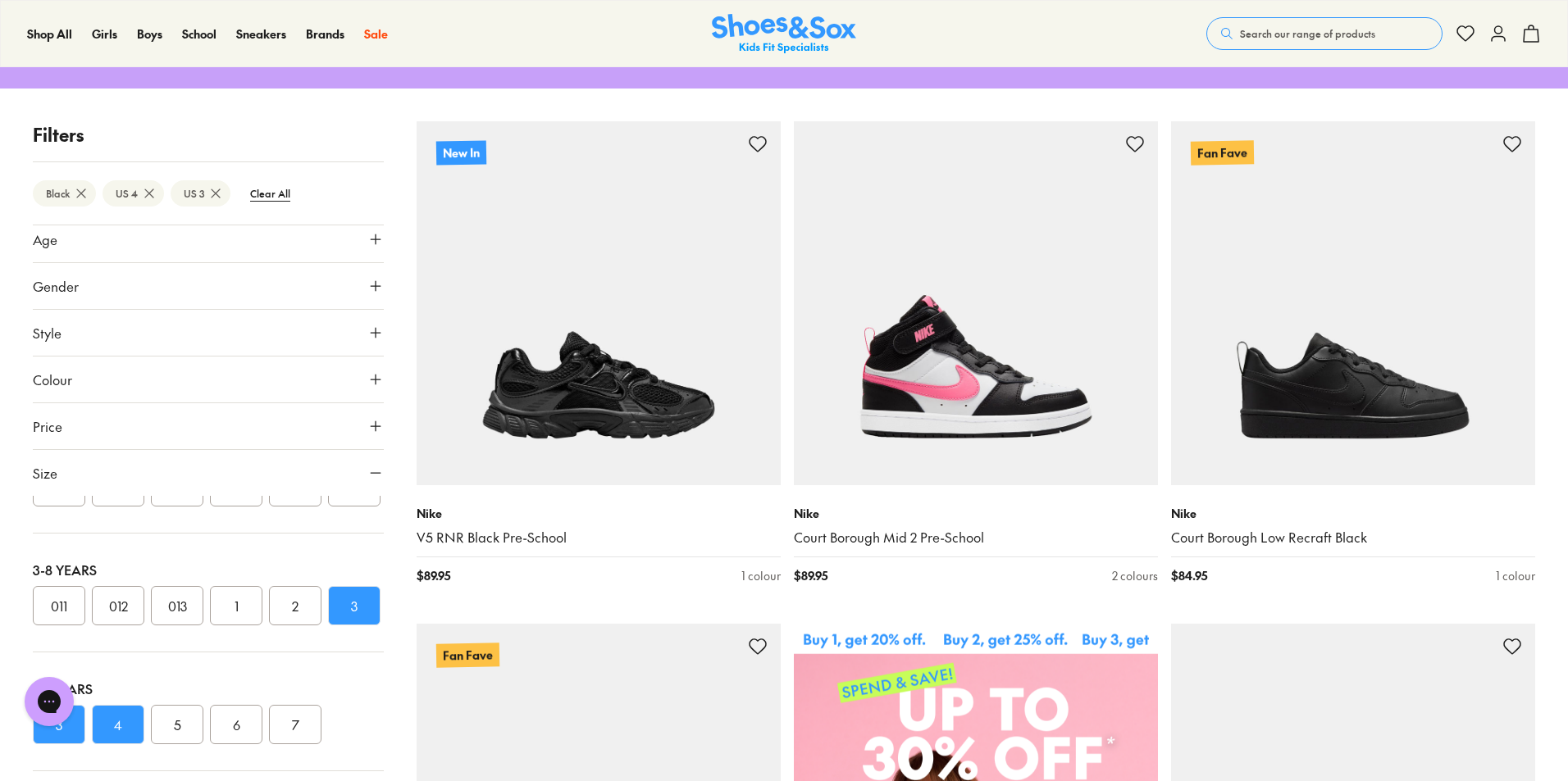
scroll to position [122, 0]
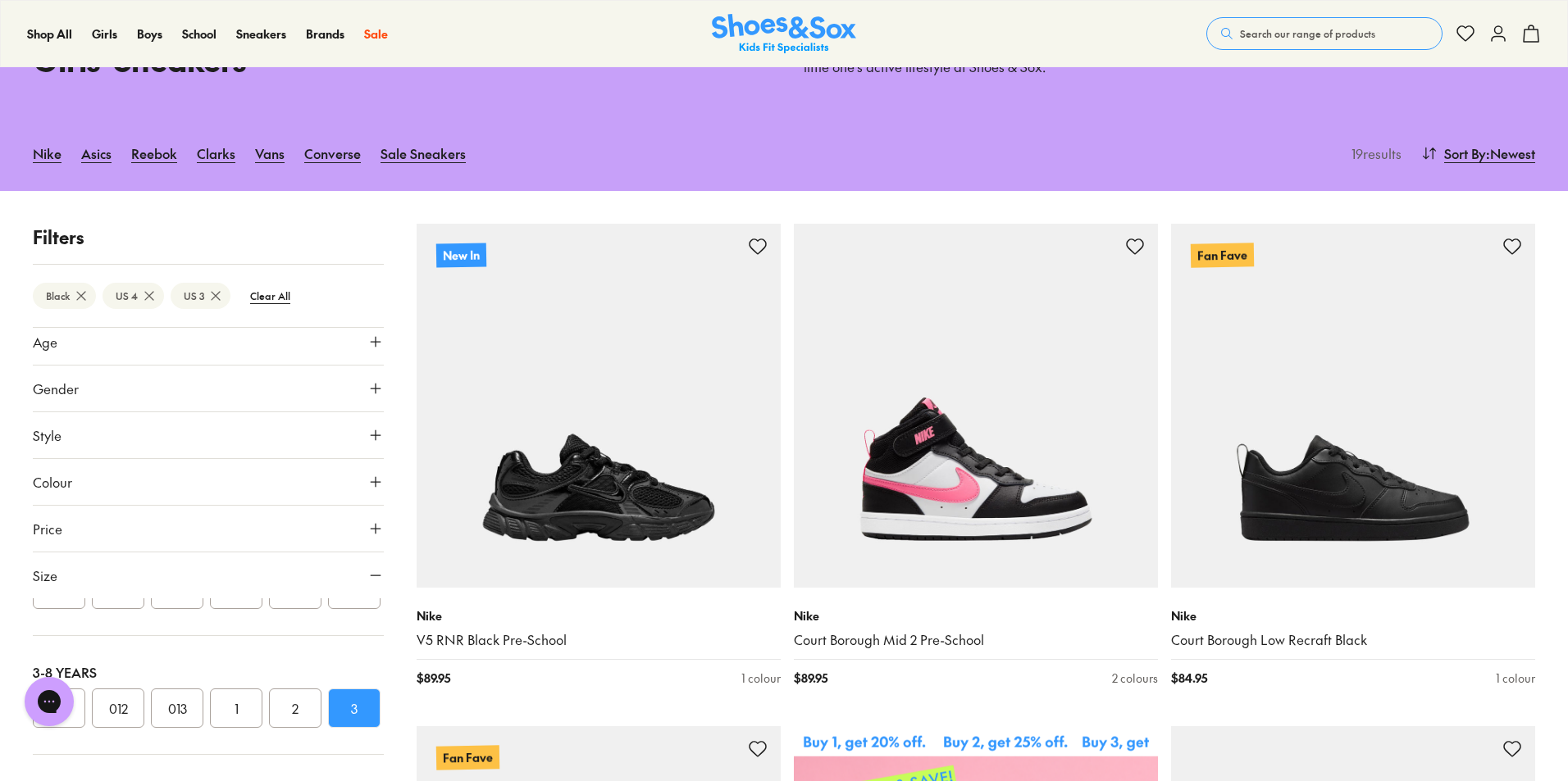
click at [774, 27] on img at bounding box center [784, 34] width 144 height 40
